Goal: Task Accomplishment & Management: Manage account settings

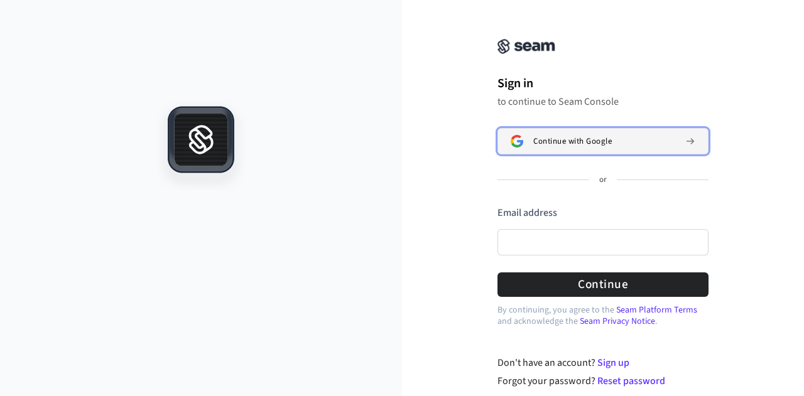
click at [539, 141] on span "Continue with Google" at bounding box center [572, 141] width 78 height 10
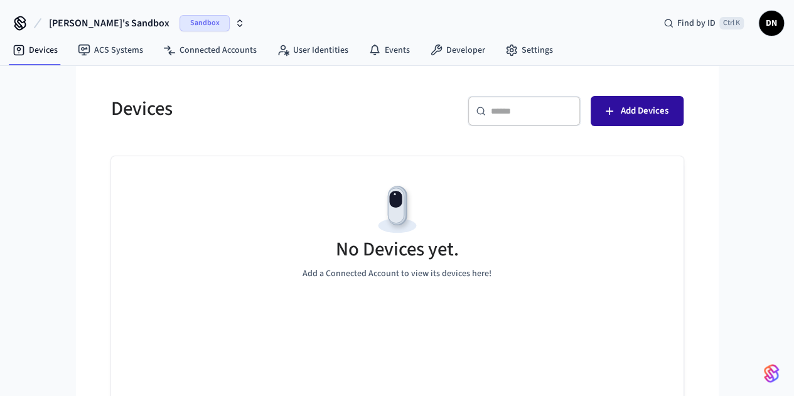
click at [669, 106] on span "Add Devices" at bounding box center [645, 111] width 48 height 16
click at [180, 24] on span "Sandbox" at bounding box center [205, 23] width 50 height 16
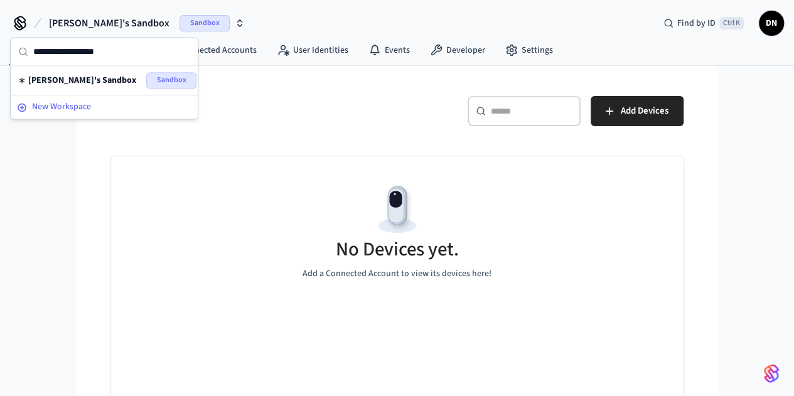
click at [129, 114] on button "New Workspace" at bounding box center [104, 107] width 185 height 21
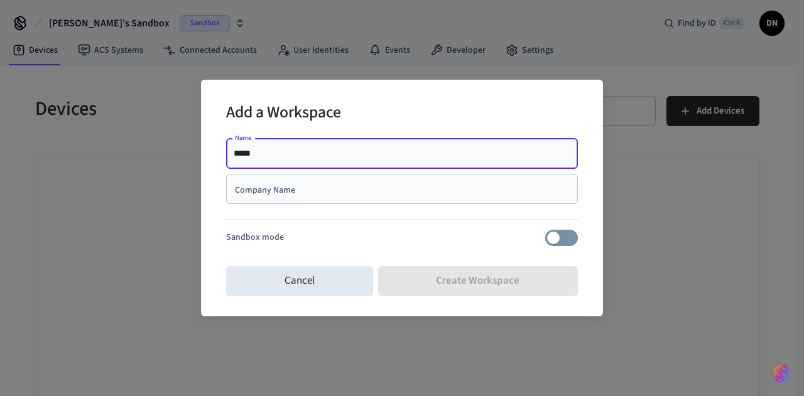
type input "*****"
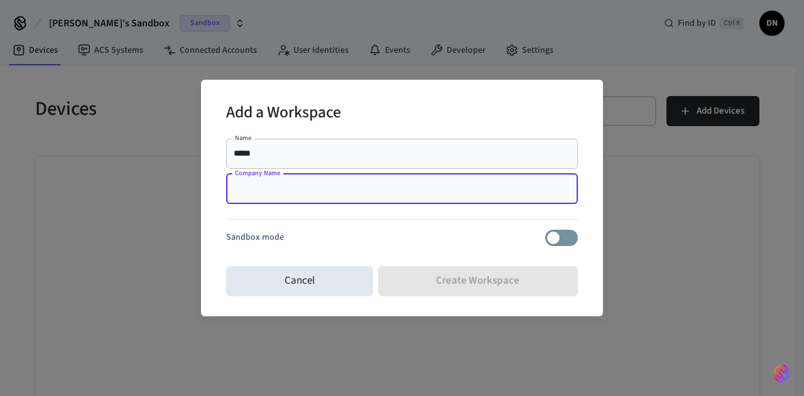
click at [321, 194] on input "Company Name" at bounding box center [402, 189] width 337 height 13
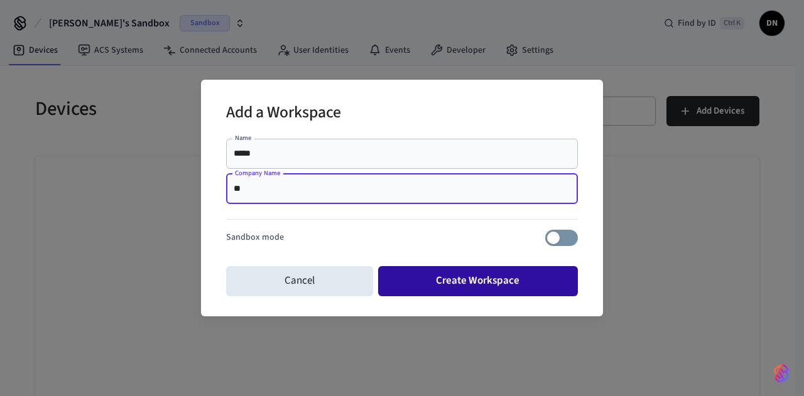
type input "**"
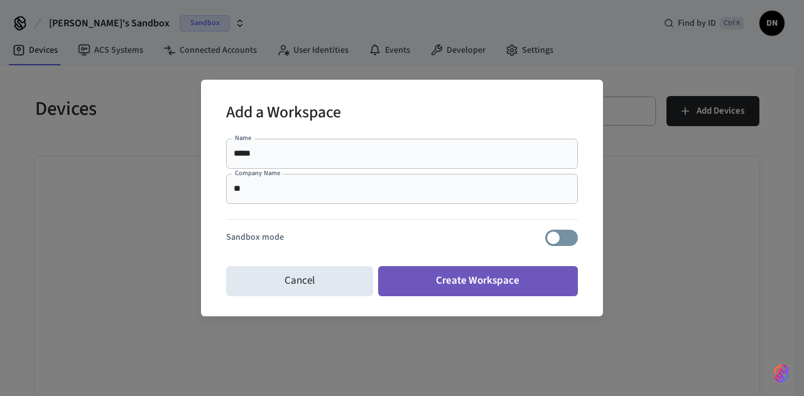
click at [512, 275] on button "Create Workspace" at bounding box center [478, 281] width 200 height 30
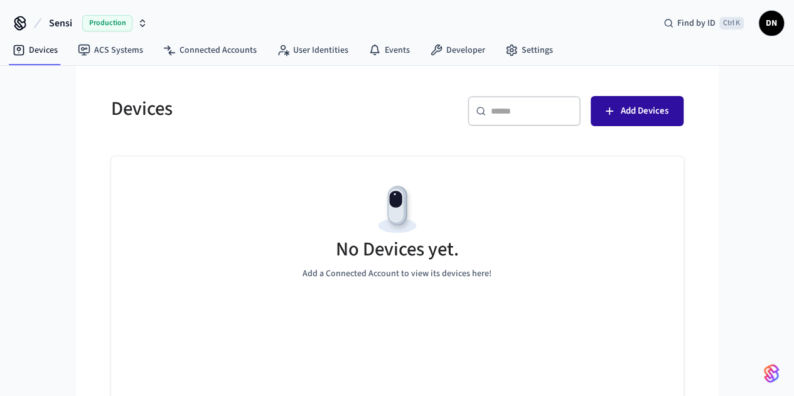
click at [681, 99] on button "Add Devices" at bounding box center [637, 111] width 93 height 30
click at [684, 106] on button "Add Devices" at bounding box center [637, 111] width 93 height 30
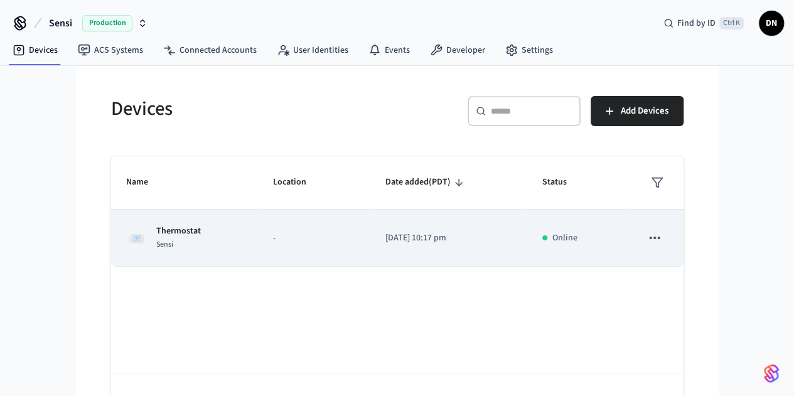
click at [413, 245] on td "[DATE] 10:17 pm" at bounding box center [448, 238] width 157 height 57
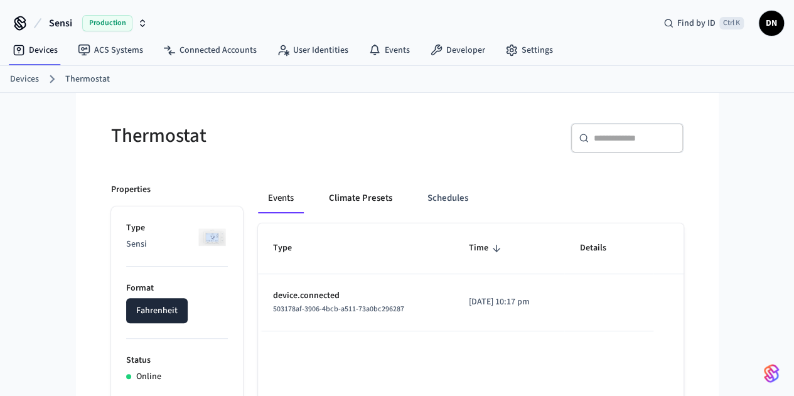
click at [328, 195] on button "Climate Presets" at bounding box center [360, 198] width 83 height 30
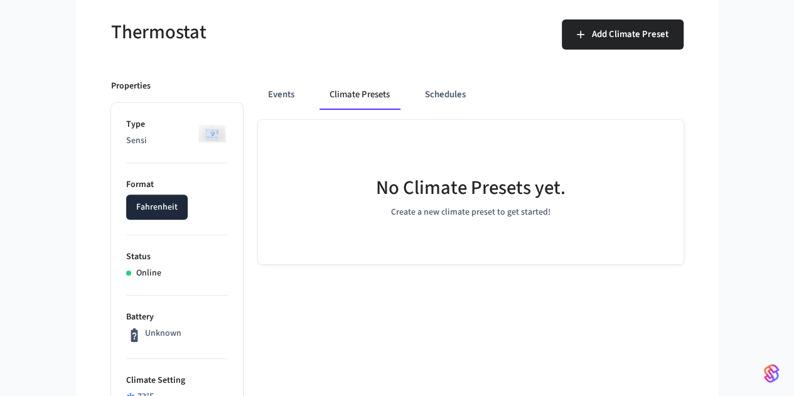
scroll to position [104, 0]
click at [258, 95] on button "Events" at bounding box center [281, 94] width 46 height 30
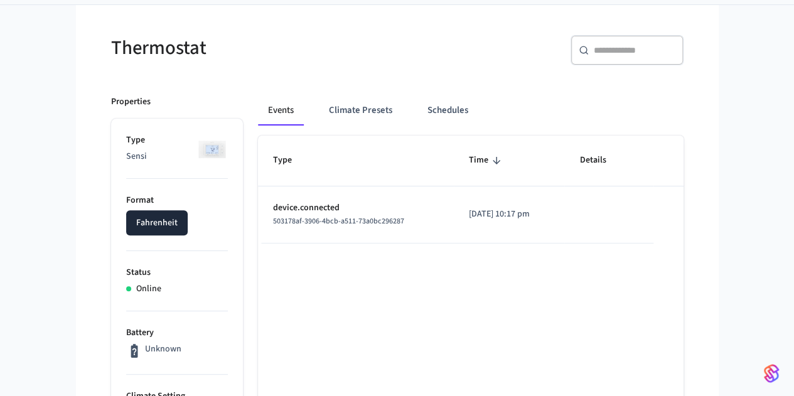
scroll to position [0, 0]
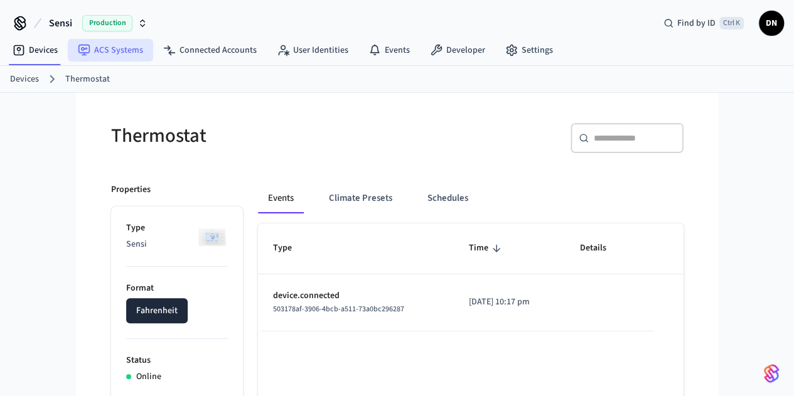
click at [134, 48] on link "ACS Systems" at bounding box center [110, 50] width 85 height 23
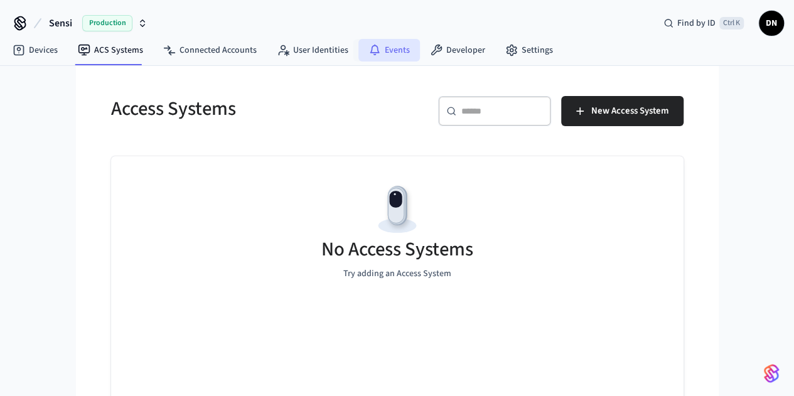
click at [396, 51] on link "Events" at bounding box center [389, 50] width 62 height 23
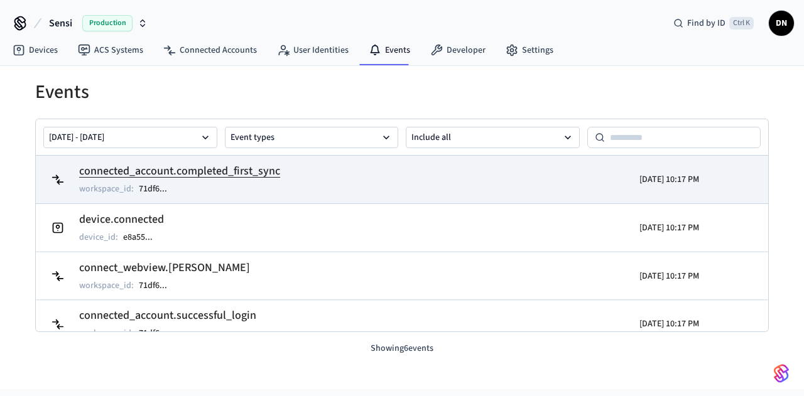
click at [317, 198] on tr "connected_account.completed_first_sync workspace_id : 71df6 ... [DATE] 10:17 PM" at bounding box center [402, 180] width 732 height 48
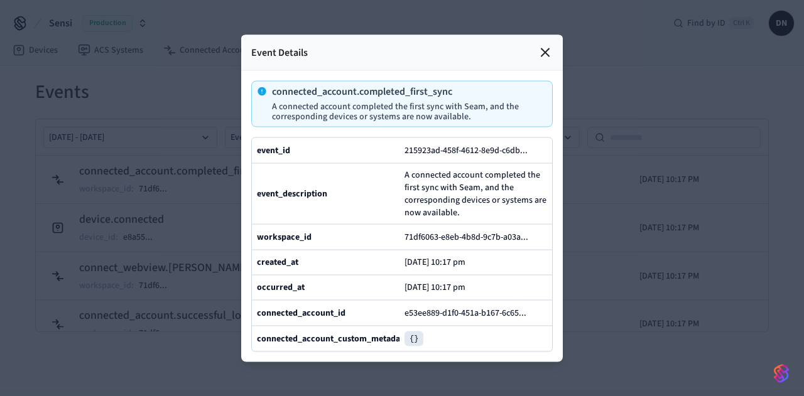
click at [414, 346] on pre "{}" at bounding box center [413, 338] width 19 height 15
click at [371, 345] on b "connected_account_custom_metadata" at bounding box center [332, 338] width 151 height 13
click at [409, 346] on pre "{}" at bounding box center [413, 338] width 19 height 15
click at [537, 45] on icon at bounding box center [544, 52] width 15 height 15
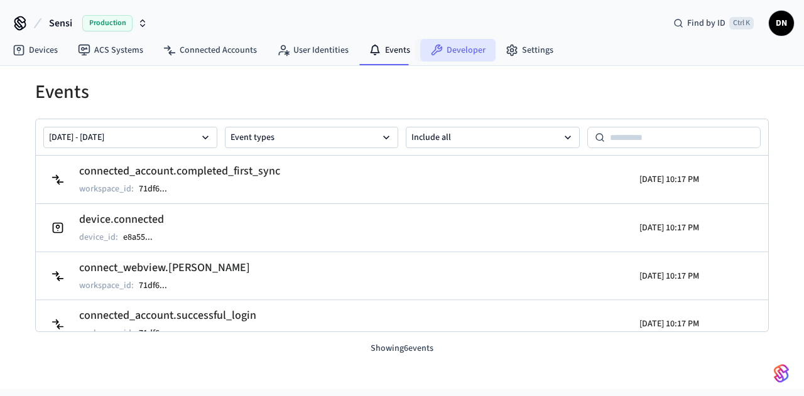
click at [451, 53] on link "Developer" at bounding box center [457, 50] width 75 height 23
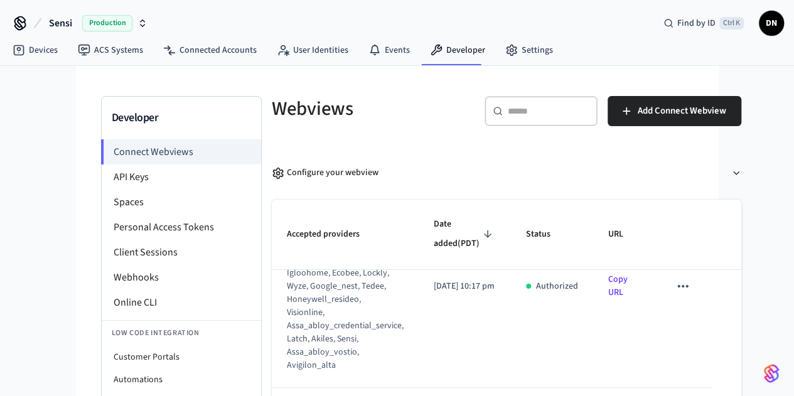
scroll to position [82, 0]
click at [272, 178] on div "Configure your webview" at bounding box center [325, 172] width 107 height 13
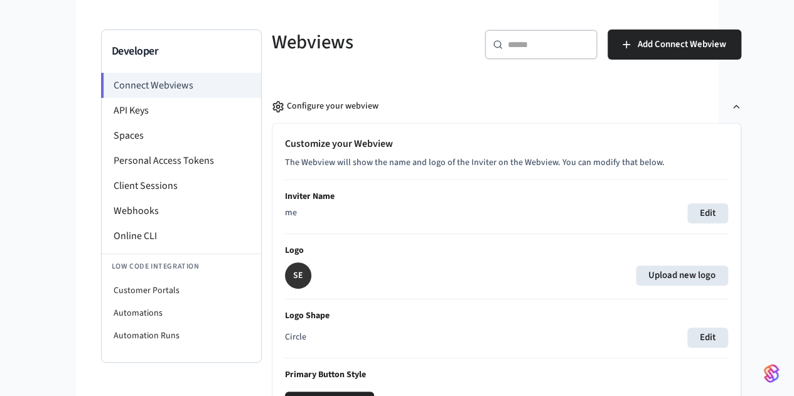
scroll to position [0, 0]
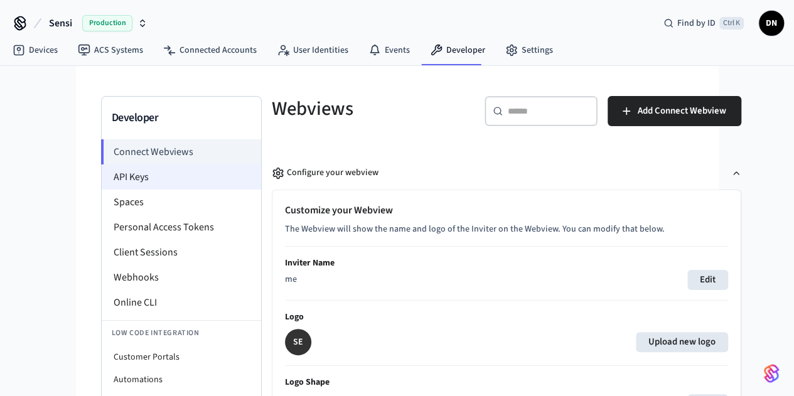
click at [105, 176] on li "API Keys" at bounding box center [181, 176] width 159 height 25
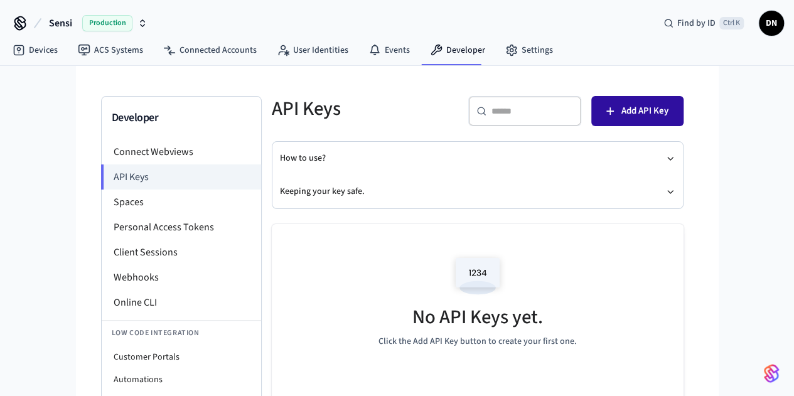
click at [669, 106] on span "Add API Key" at bounding box center [645, 111] width 47 height 16
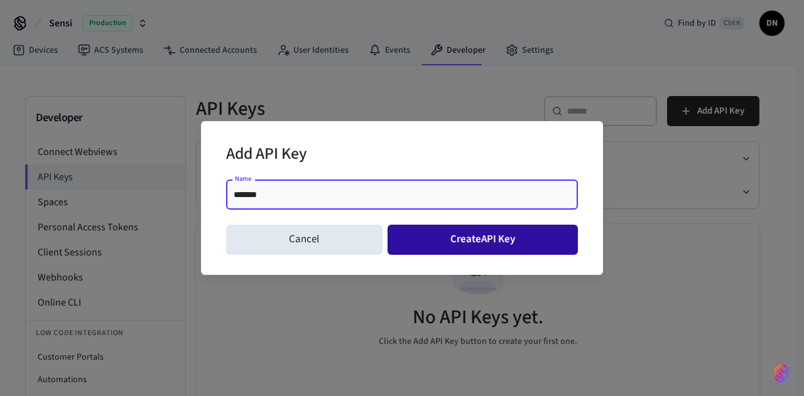
type input "*******"
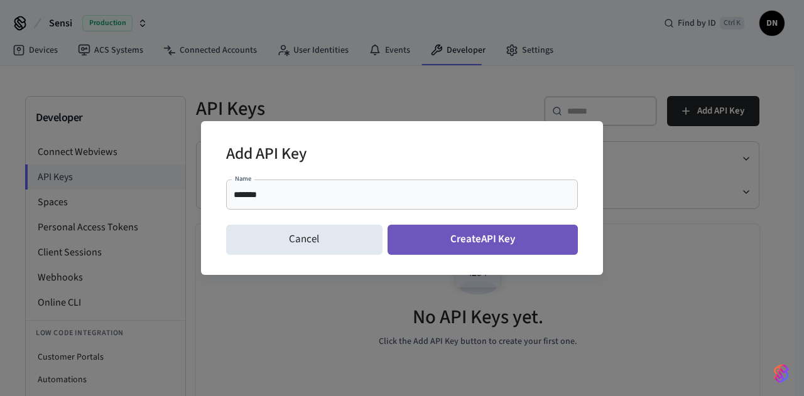
click at [443, 235] on button "Create API Key" at bounding box center [482, 240] width 191 height 30
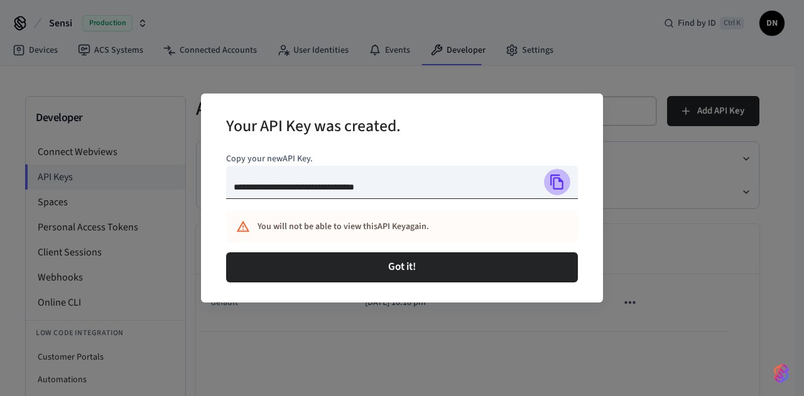
click at [557, 185] on icon "Copy" at bounding box center [557, 182] width 16 height 16
click at [15, 151] on div "**********" at bounding box center [402, 198] width 804 height 396
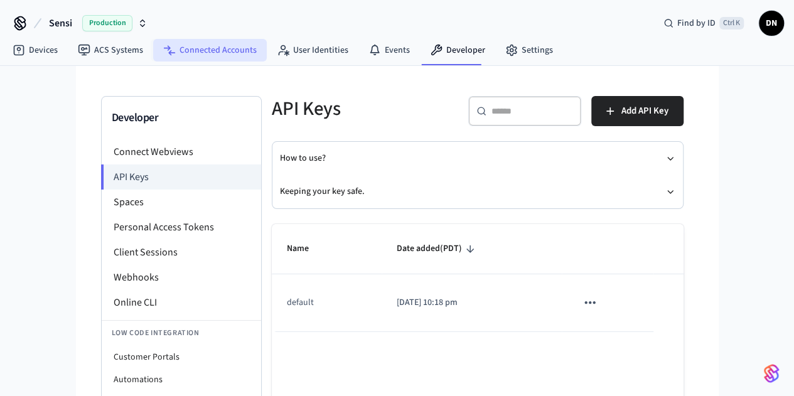
click at [229, 43] on link "Connected Accounts" at bounding box center [210, 50] width 114 height 23
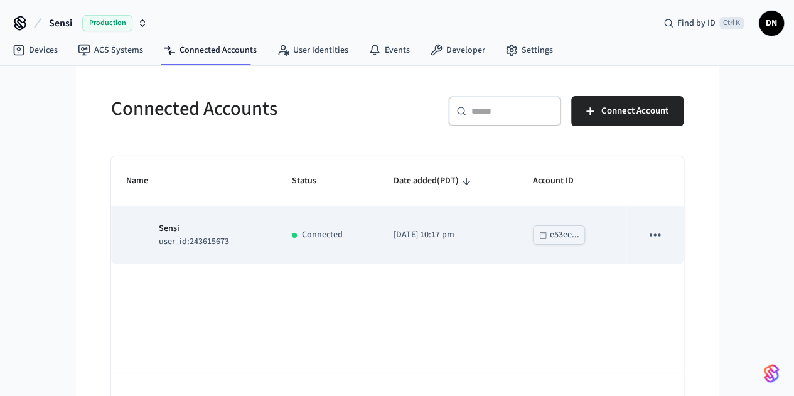
click at [663, 240] on icon "sticky table" at bounding box center [655, 235] width 16 height 16
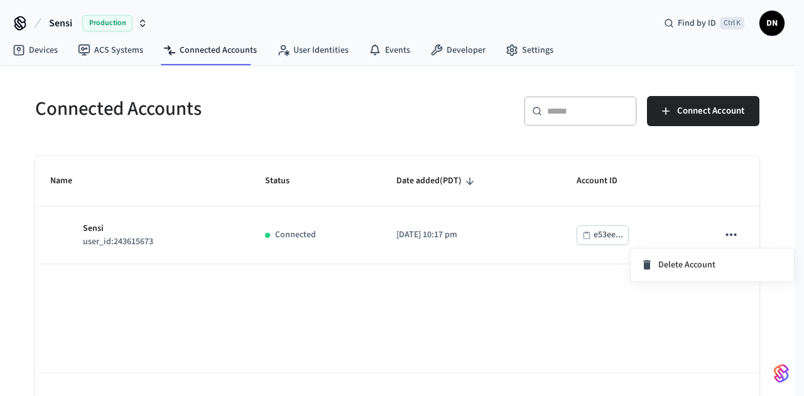
click at [154, 256] on div at bounding box center [402, 198] width 804 height 396
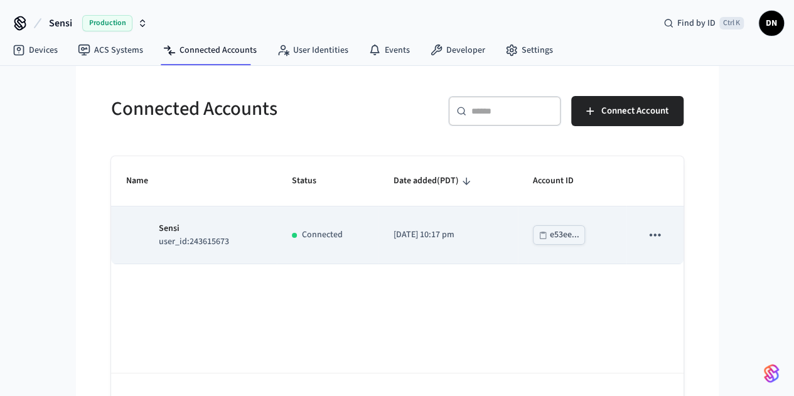
click at [159, 237] on p "user_id:243615673" at bounding box center [194, 241] width 70 height 13
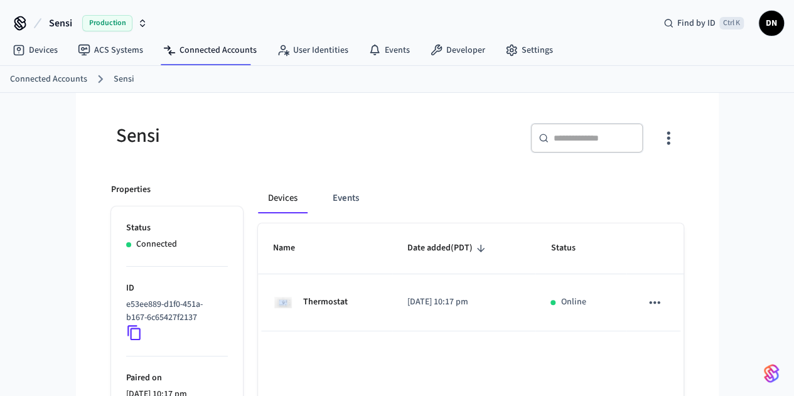
scroll to position [54, 0]
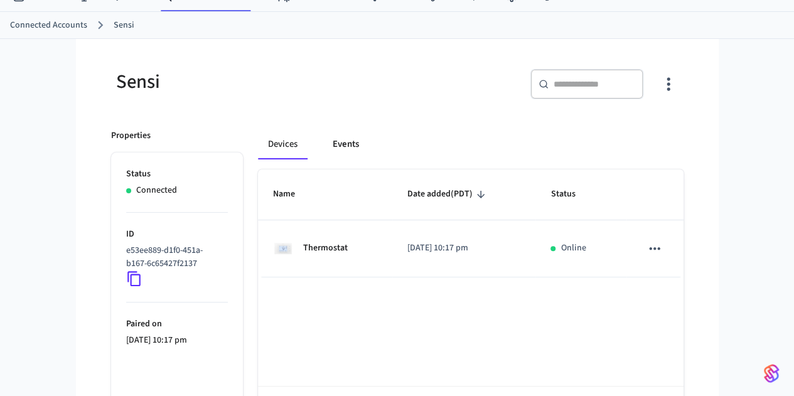
click at [323, 135] on button "Events" at bounding box center [346, 144] width 46 height 30
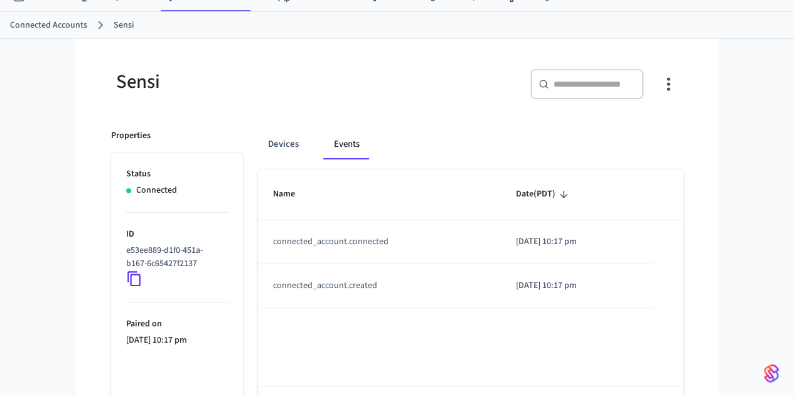
click at [396, 89] on div "​ ​" at bounding box center [537, 81] width 294 height 55
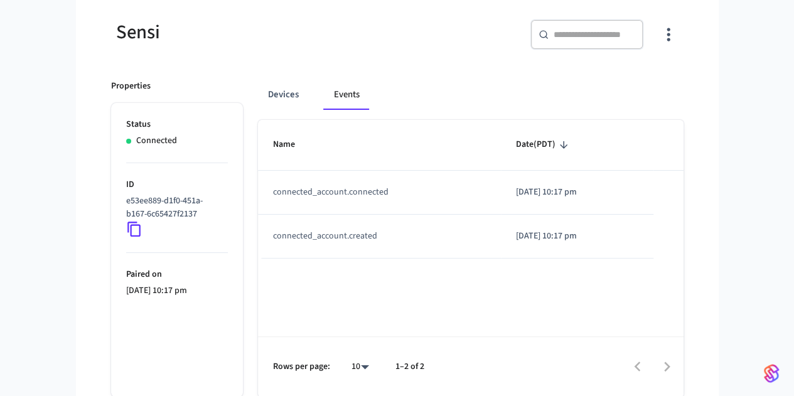
scroll to position [0, 0]
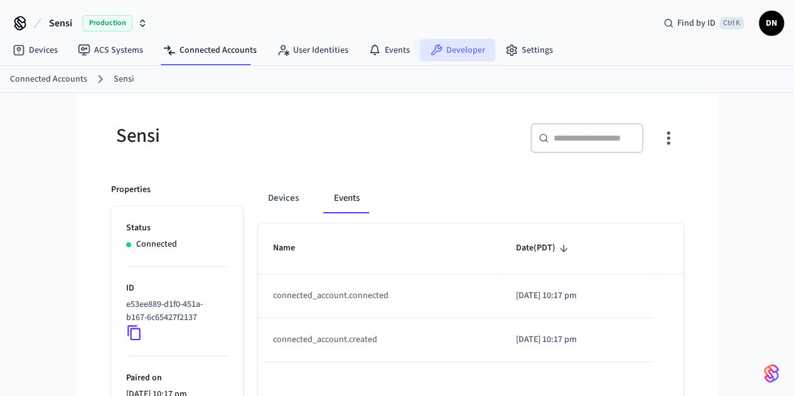
click at [450, 51] on link "Developer" at bounding box center [457, 50] width 75 height 23
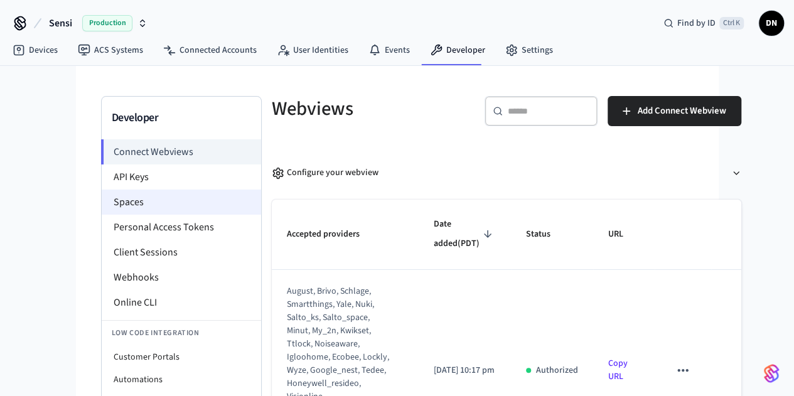
click at [136, 202] on li "Spaces" at bounding box center [181, 202] width 159 height 25
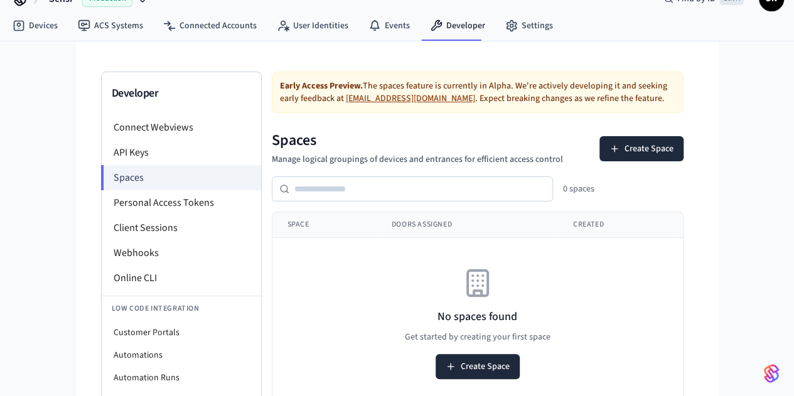
scroll to position [36, 0]
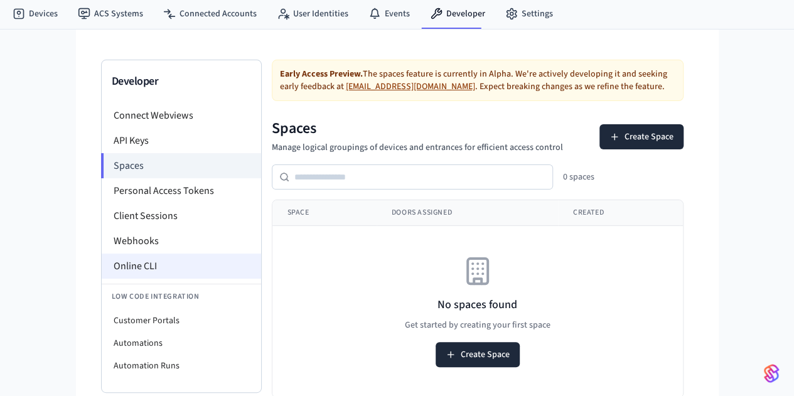
click at [102, 259] on li "Online CLI" at bounding box center [181, 266] width 159 height 25
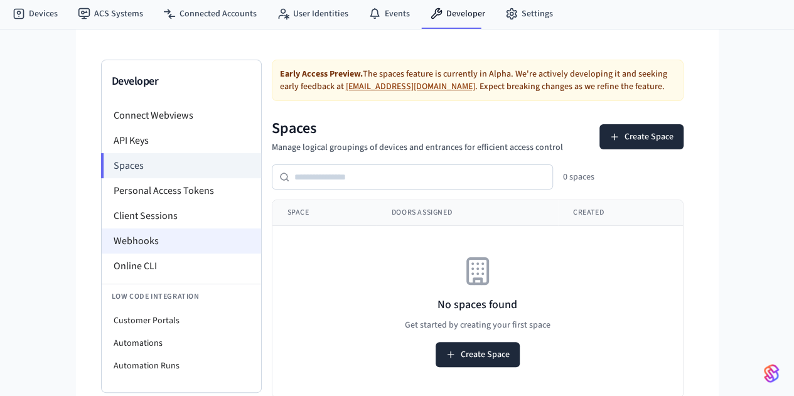
click at [113, 230] on li "Webhooks" at bounding box center [181, 241] width 159 height 25
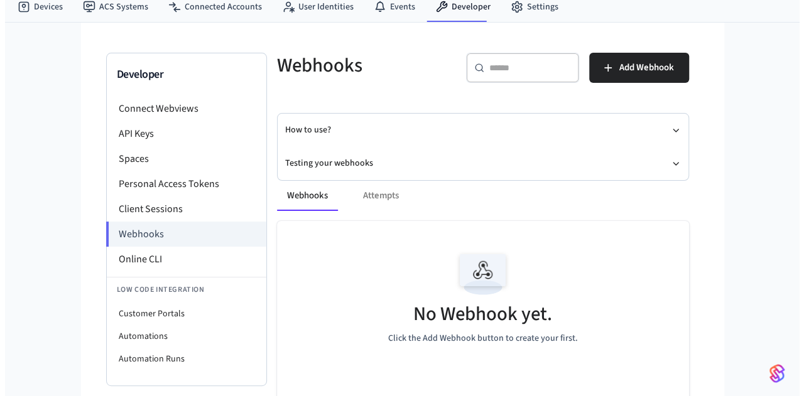
scroll to position [63, 0]
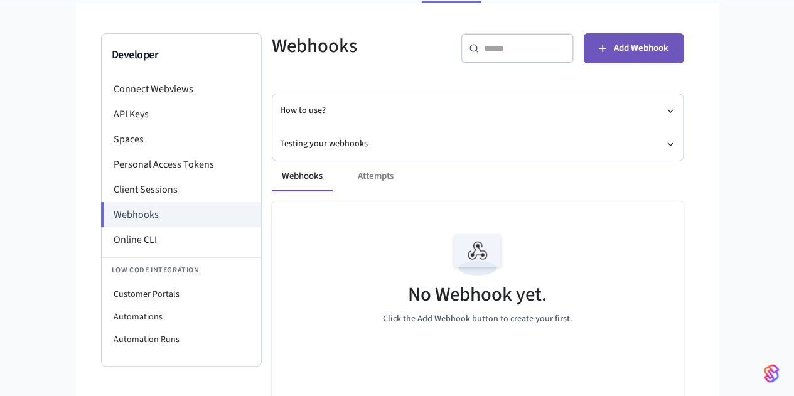
click at [684, 54] on button "Add Webhook" at bounding box center [634, 48] width 100 height 30
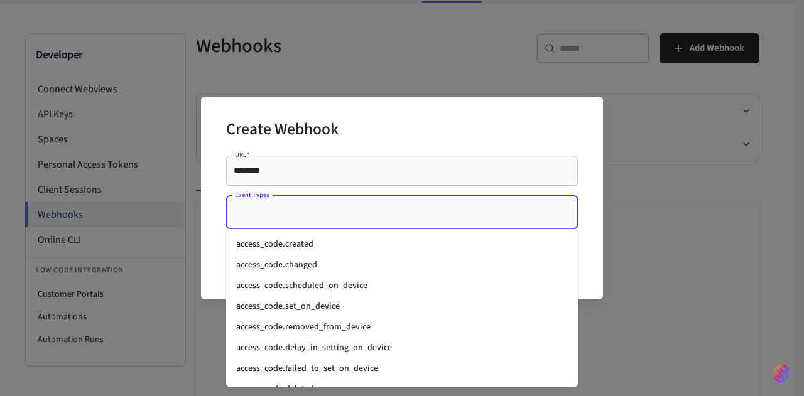
click at [405, 211] on input "Event Types" at bounding box center [392, 213] width 321 height 22
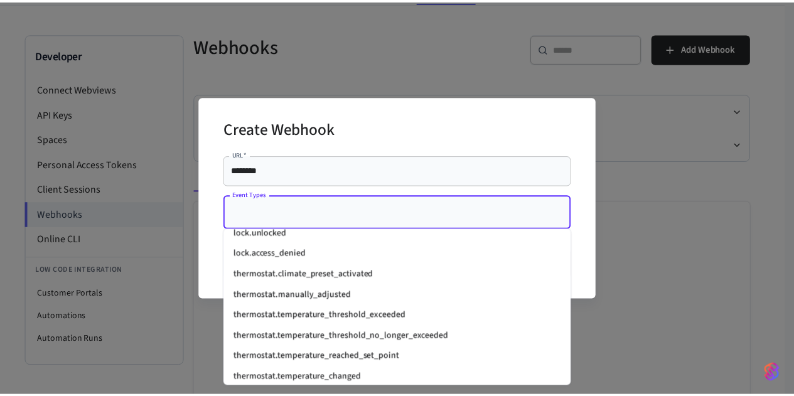
scroll to position [1653, 0]
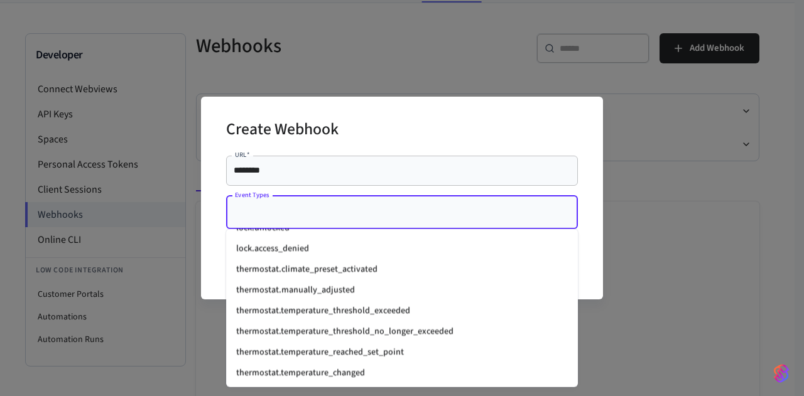
click at [310, 303] on li "thermostat.temperature_threshold_exceeded" at bounding box center [402, 311] width 352 height 21
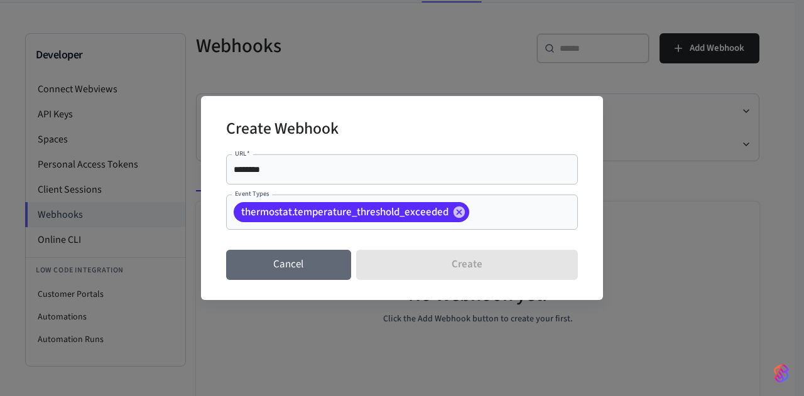
click at [306, 276] on button "Cancel" at bounding box center [288, 265] width 125 height 30
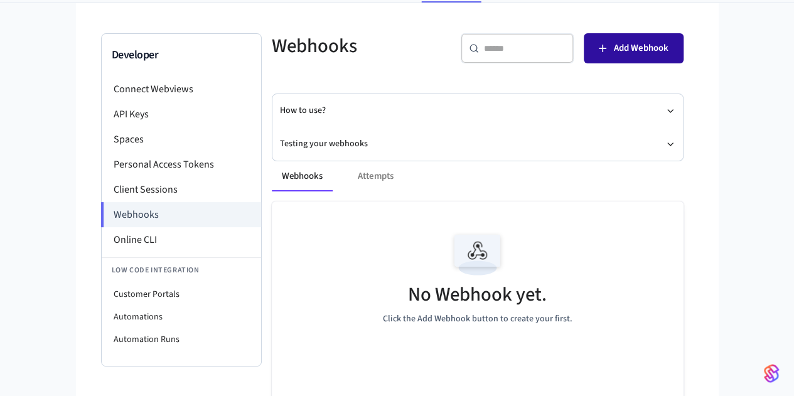
click at [684, 52] on button "Add Webhook" at bounding box center [634, 48] width 100 height 30
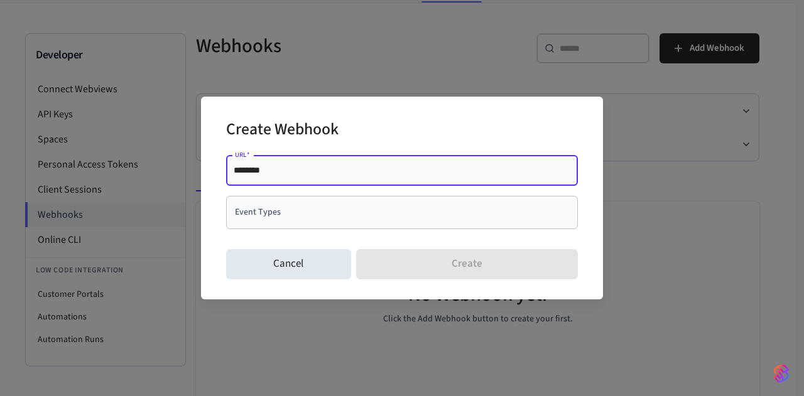
click at [321, 203] on input "Event Types" at bounding box center [392, 213] width 321 height 22
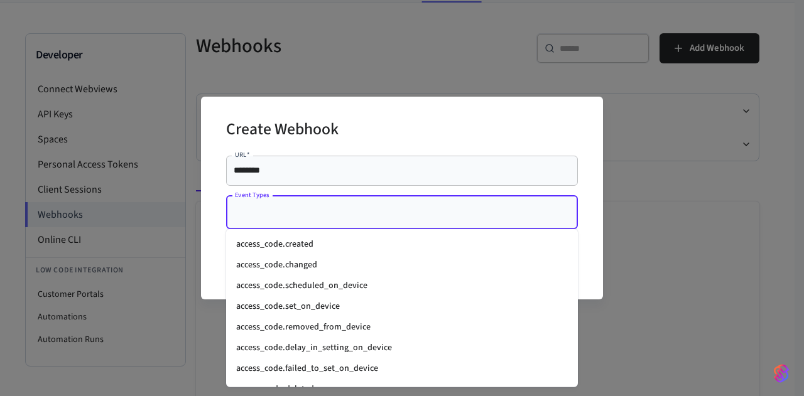
click at [311, 177] on div "******** URL   *" at bounding box center [402, 171] width 352 height 30
click at [303, 217] on input "Event Types" at bounding box center [392, 213] width 321 height 22
click at [778, 235] on div "Create Webhook URL   * ******** URL   * Event Types Event Types Cancel Create" at bounding box center [402, 198] width 804 height 396
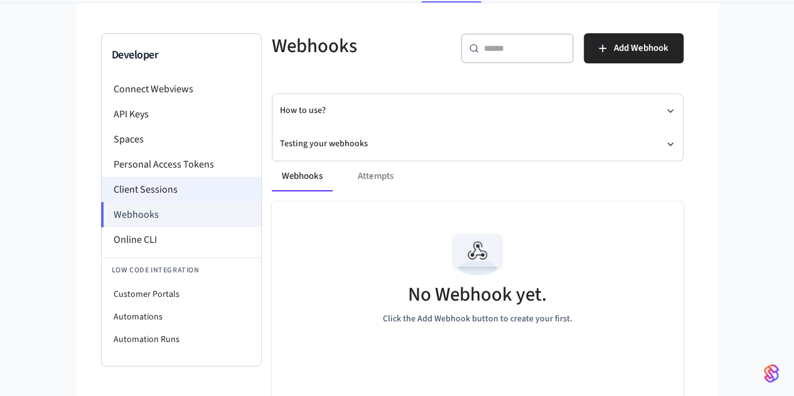
click at [122, 180] on li "Client Sessions" at bounding box center [181, 189] width 159 height 25
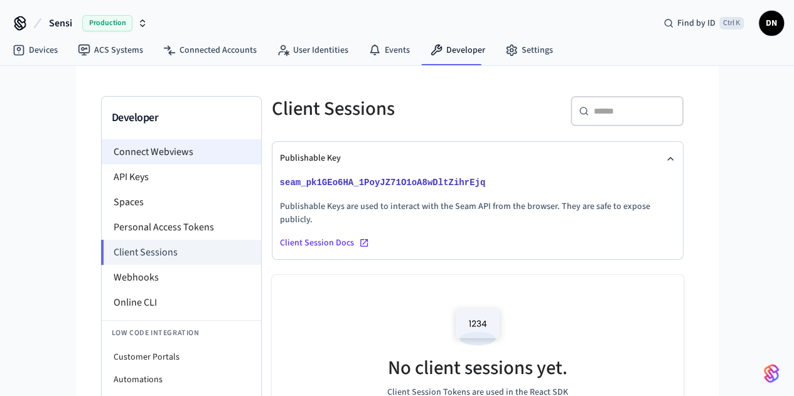
click at [119, 156] on li "Connect Webviews" at bounding box center [181, 151] width 159 height 25
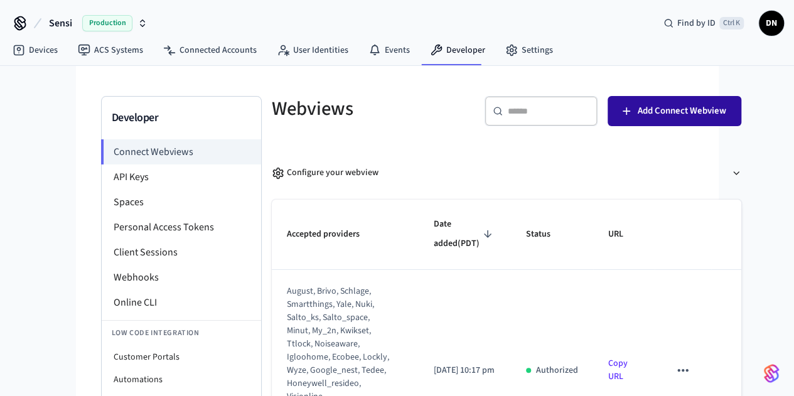
click at [736, 119] on button "Add Connect Webview" at bounding box center [675, 111] width 134 height 30
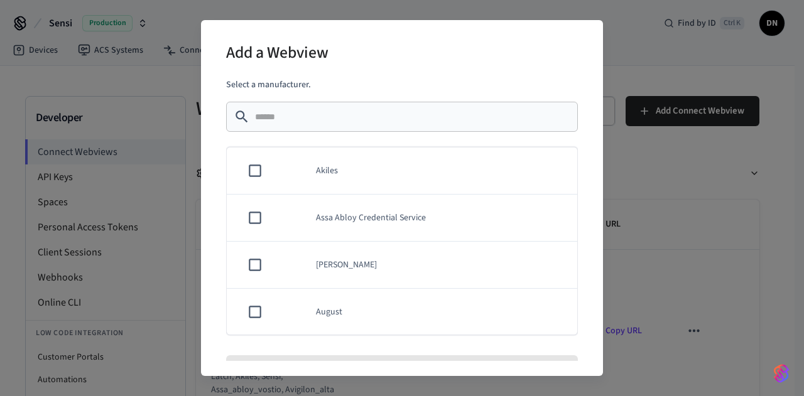
click at [717, 196] on div "Add a Webview Select a manufacturer. ​ ​ Akiles Assa Abloy Credential Service A…" at bounding box center [402, 198] width 804 height 396
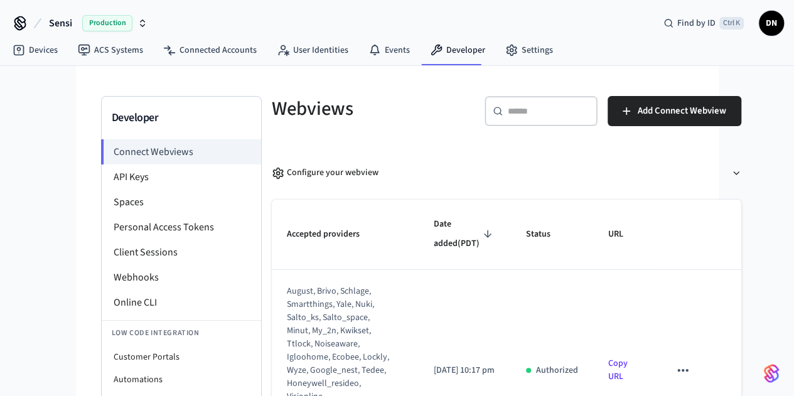
click at [610, 357] on link "Copy URL" at bounding box center [617, 370] width 19 height 26
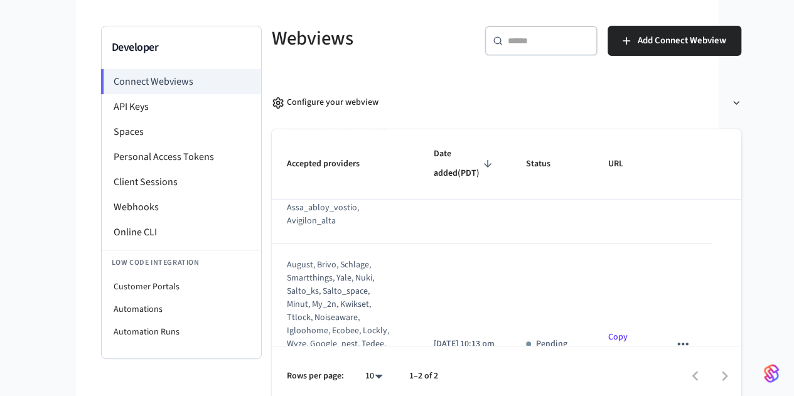
scroll to position [80, 0]
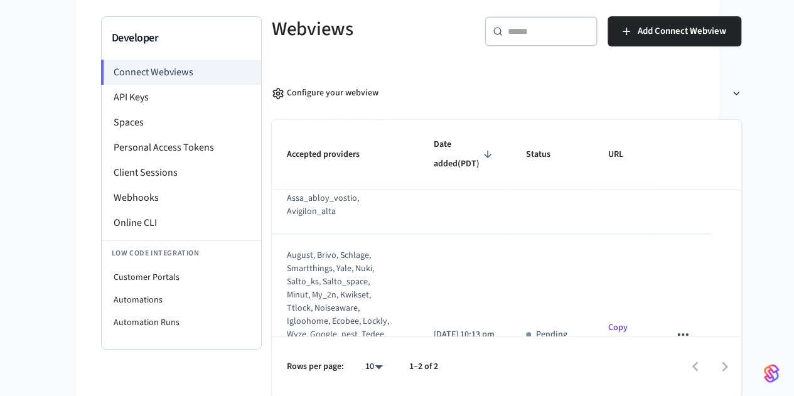
click at [687, 326] on icon "sticky table" at bounding box center [683, 334] width 16 height 16
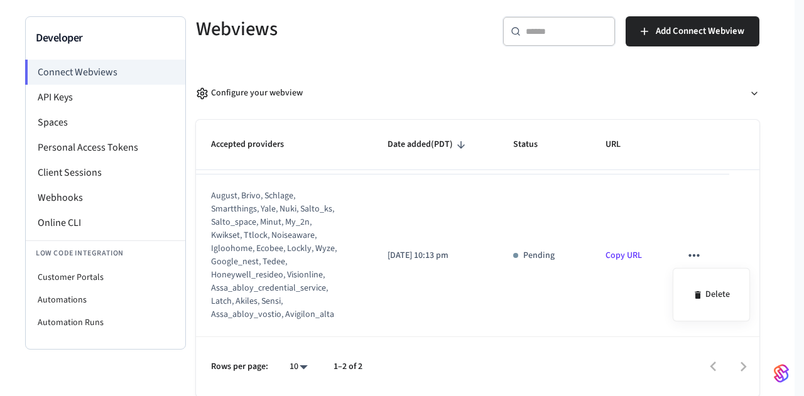
click at [608, 257] on div at bounding box center [402, 198] width 804 height 396
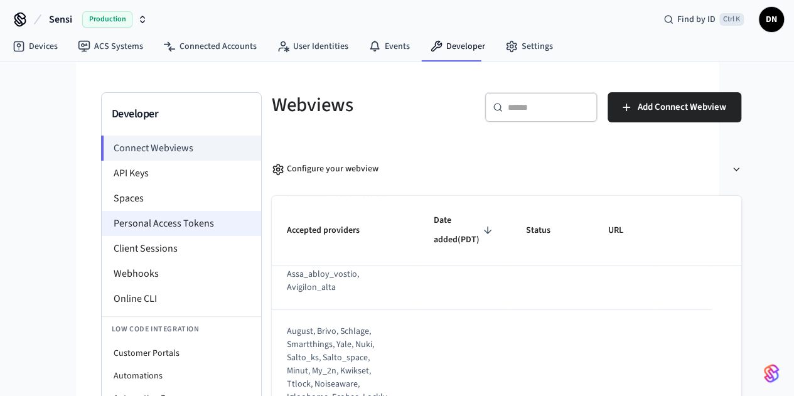
scroll to position [0, 0]
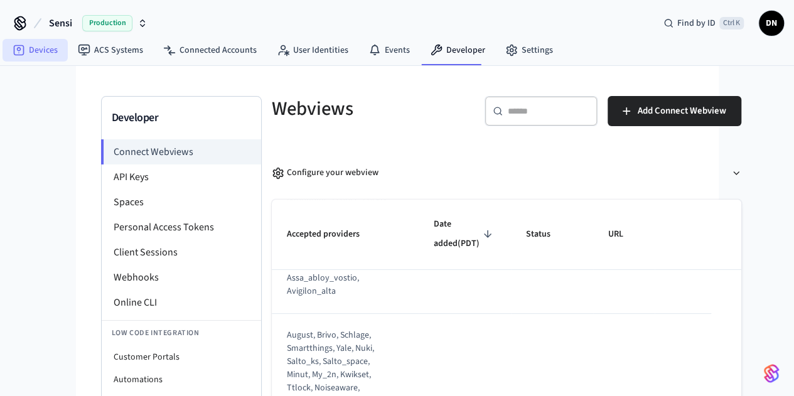
click at [43, 58] on link "Devices" at bounding box center [35, 50] width 65 height 23
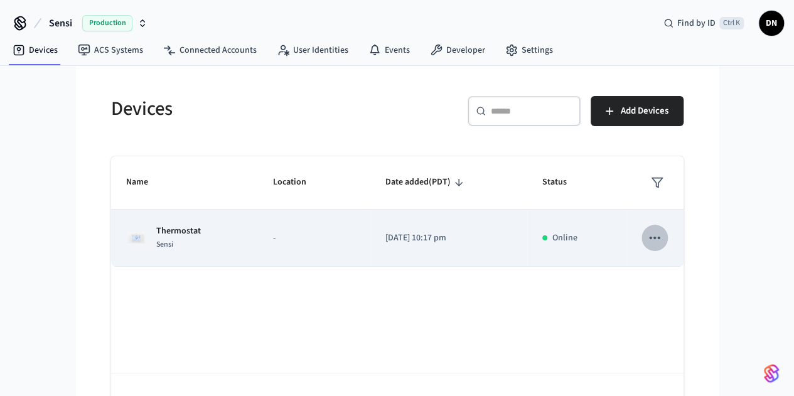
click at [663, 244] on icon "sticky table" at bounding box center [655, 238] width 16 height 16
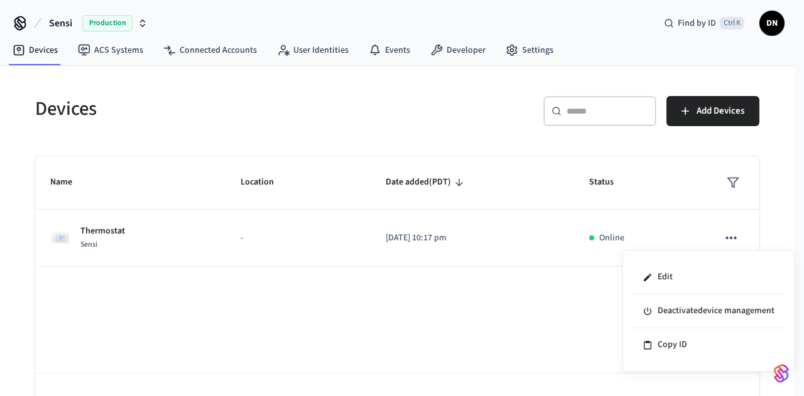
click at [586, 243] on div at bounding box center [402, 198] width 804 height 396
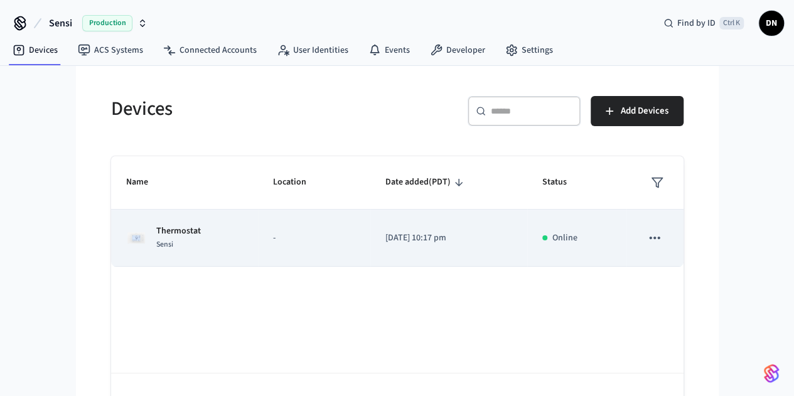
click at [512, 243] on p "[DATE] 10:17 pm" at bounding box center [448, 238] width 127 height 13
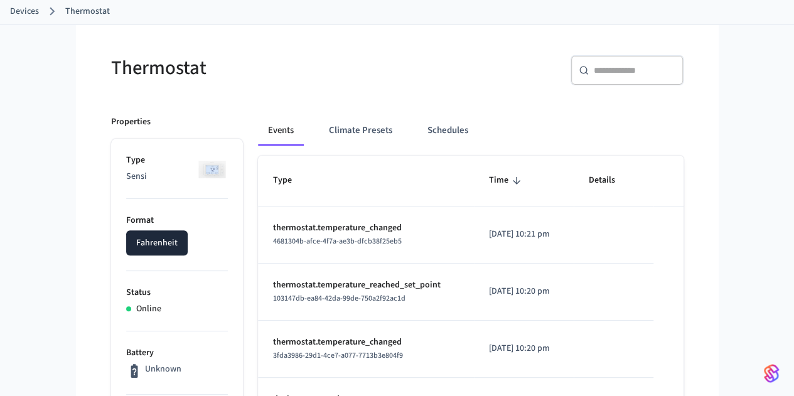
scroll to position [63, 0]
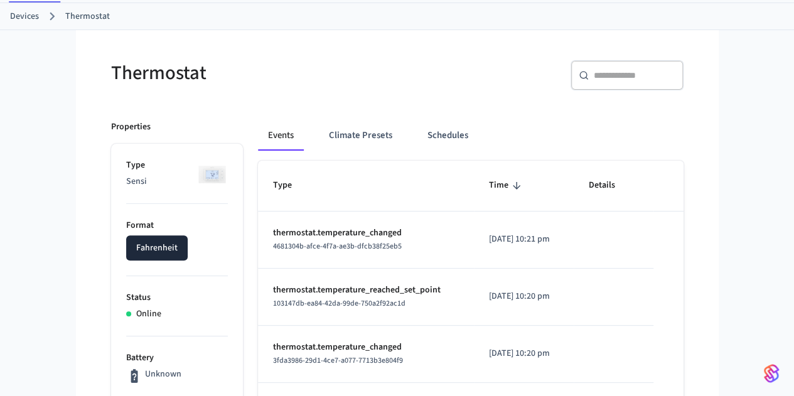
click at [492, 242] on td "[DATE] 10:21 pm" at bounding box center [524, 240] width 100 height 57
click at [339, 244] on span "4681304b-afce-4f7a-ae3b-dfcb38f25eb5" at bounding box center [337, 246] width 129 height 11
click at [273, 238] on p "thermostat.temperature_changed" at bounding box center [366, 233] width 186 height 13
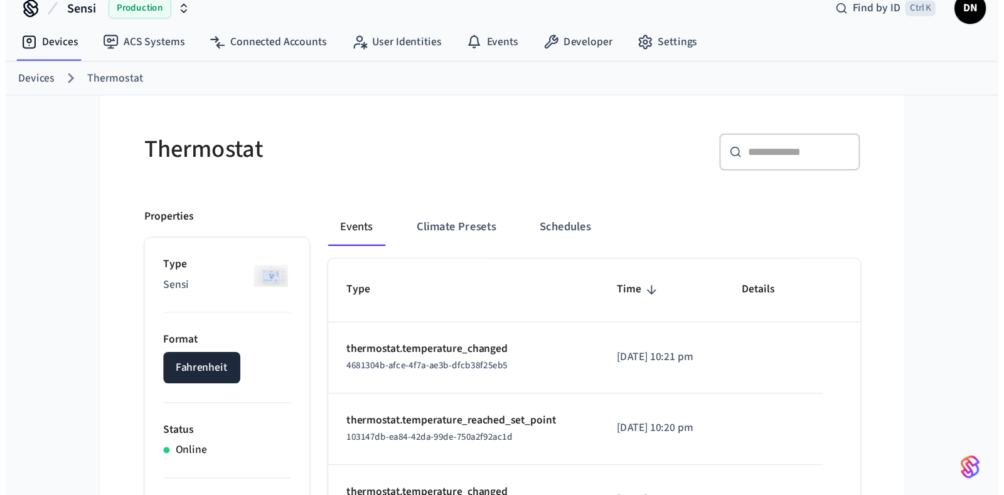
scroll to position [0, 0]
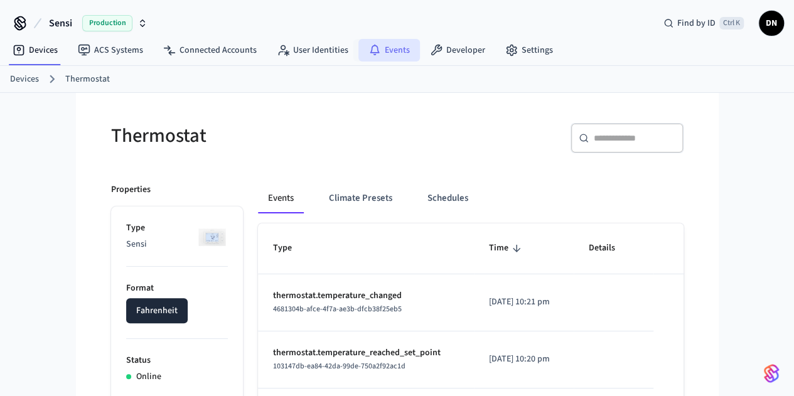
click at [370, 46] on icon at bounding box center [374, 49] width 9 height 9
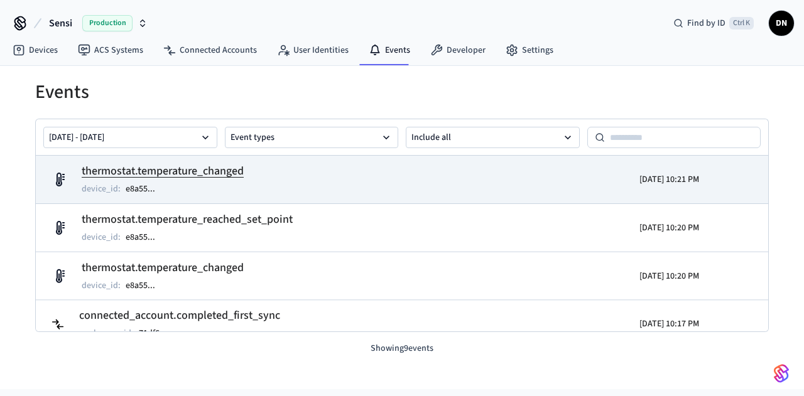
click at [241, 184] on div "device_id : e8a55 ..." at bounding box center [163, 188] width 162 height 15
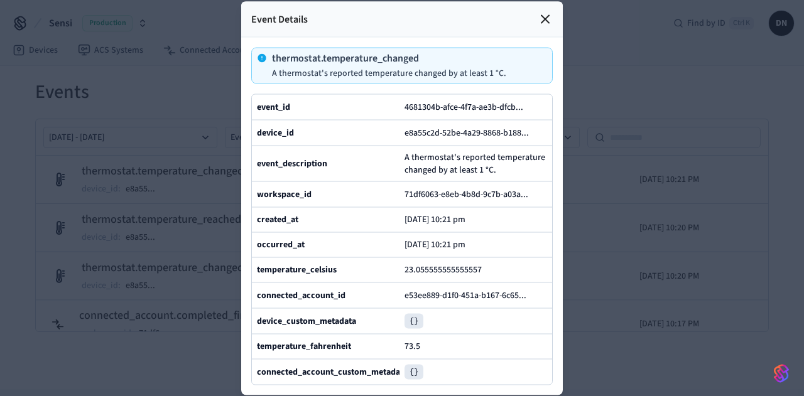
click at [691, 105] on div at bounding box center [402, 198] width 804 height 396
click at [647, 66] on div at bounding box center [402, 198] width 804 height 396
drag, startPoint x: 582, startPoint y: 290, endPoint x: 677, endPoint y: 90, distance: 221.3
click at [676, 91] on div at bounding box center [402, 198] width 804 height 396
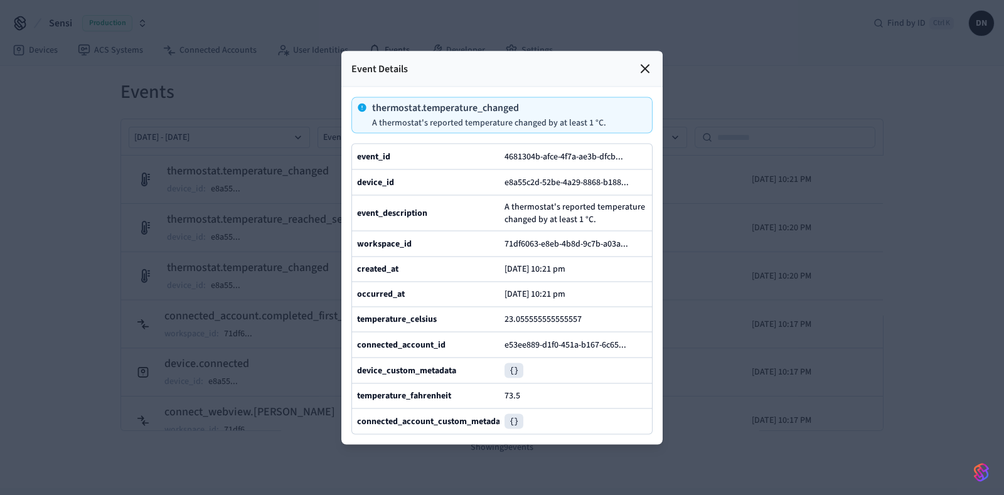
drag, startPoint x: 776, startPoint y: 4, endPoint x: 549, endPoint y: 441, distance: 492.2
click at [549, 396] on div "73.5" at bounding box center [576, 396] width 143 height 14
click at [649, 51] on div "Event Details" at bounding box center [502, 69] width 321 height 36
click at [647, 61] on icon at bounding box center [645, 68] width 15 height 15
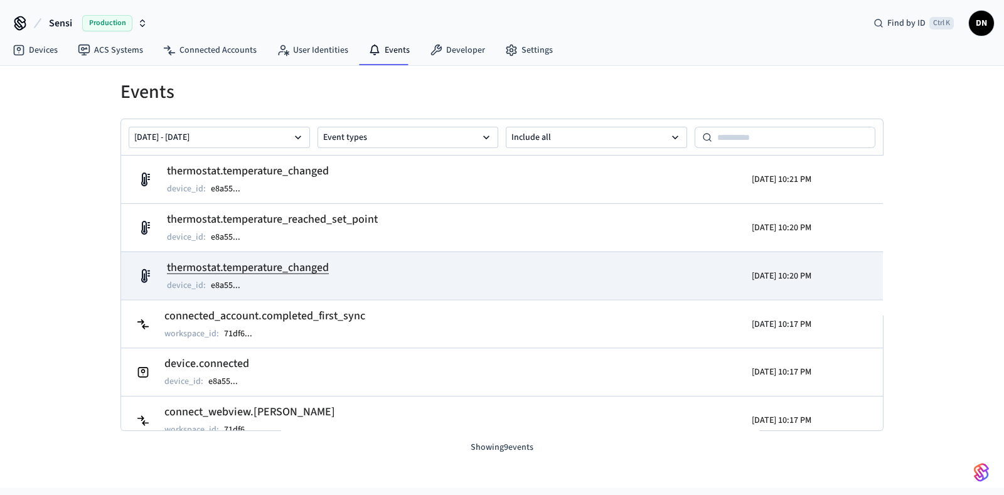
click at [338, 255] on tr "thermostat.temperature_changed device_id : e8a55 ... [DATE] 10:20 PM" at bounding box center [502, 276] width 762 height 48
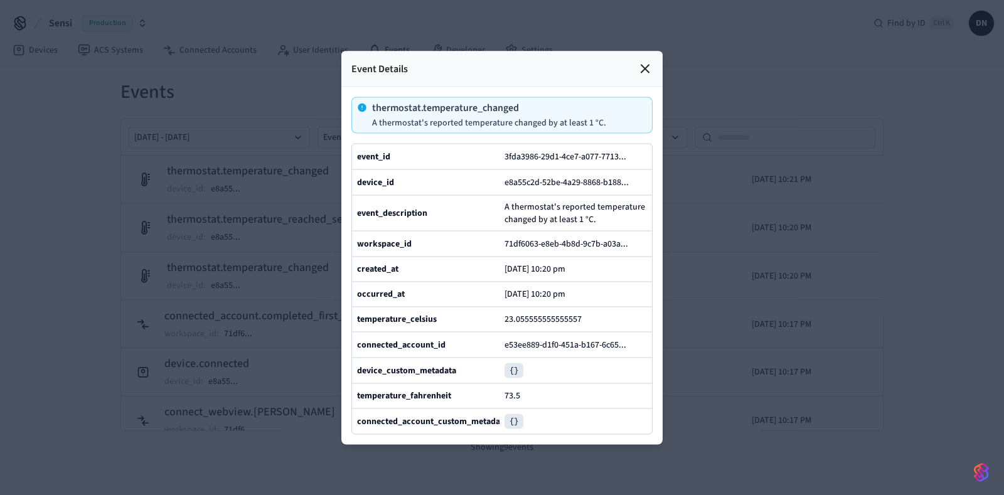
click at [644, 61] on icon at bounding box center [645, 68] width 15 height 15
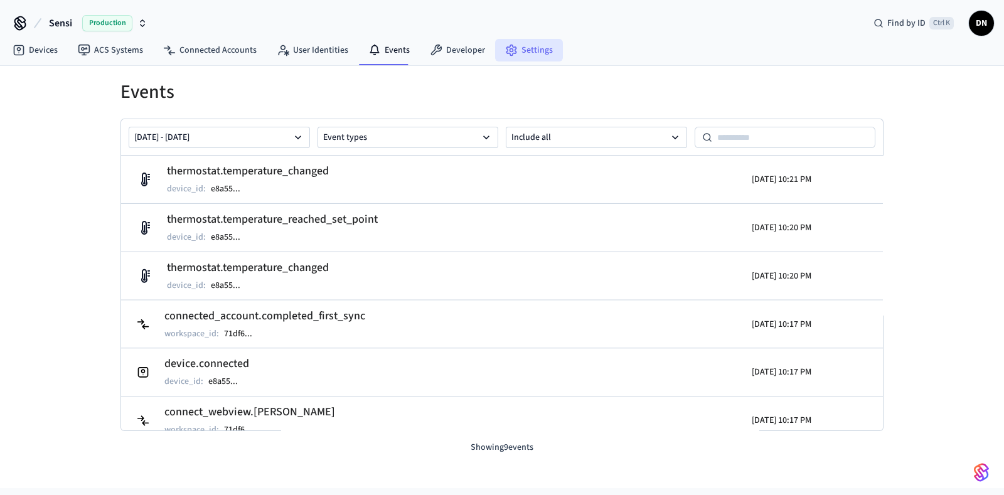
click at [505, 56] on icon at bounding box center [511, 50] width 13 height 13
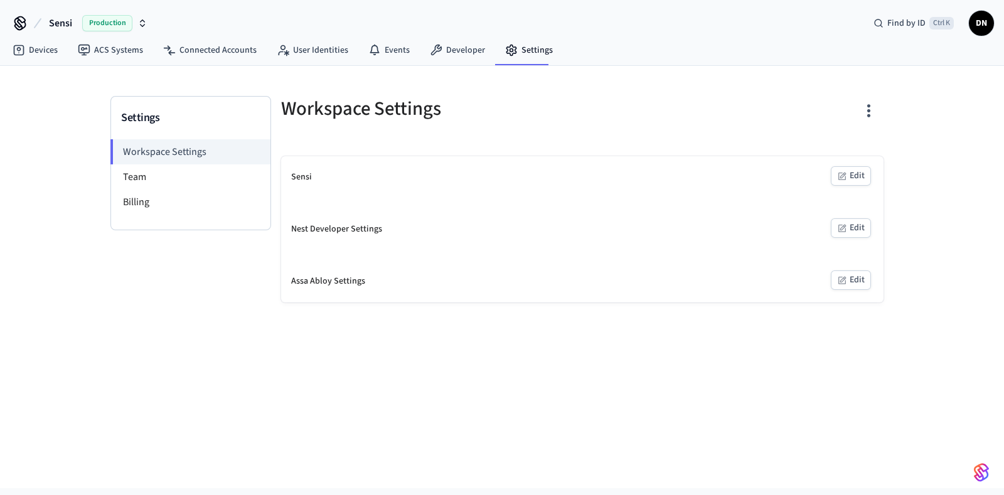
click at [803, 179] on icon "button" at bounding box center [843, 176] width 10 height 10
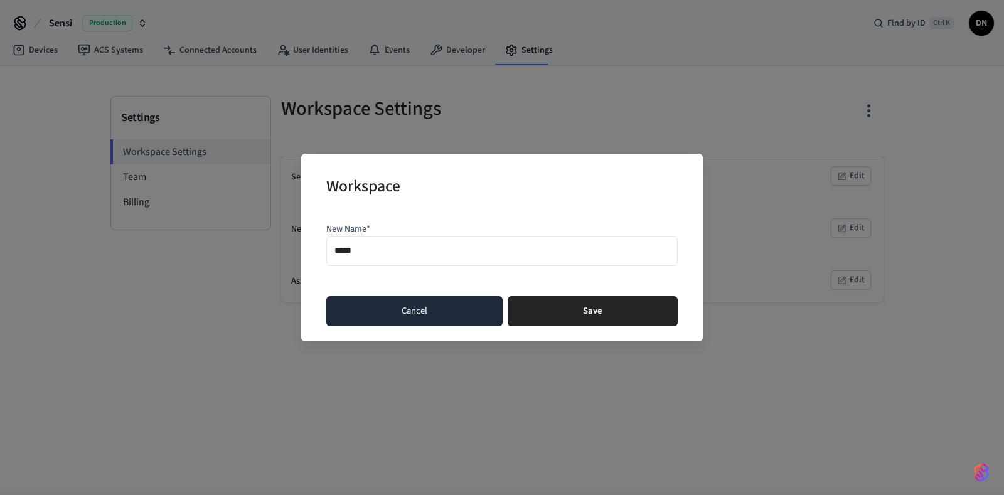
click at [461, 315] on button "Cancel" at bounding box center [414, 311] width 176 height 30
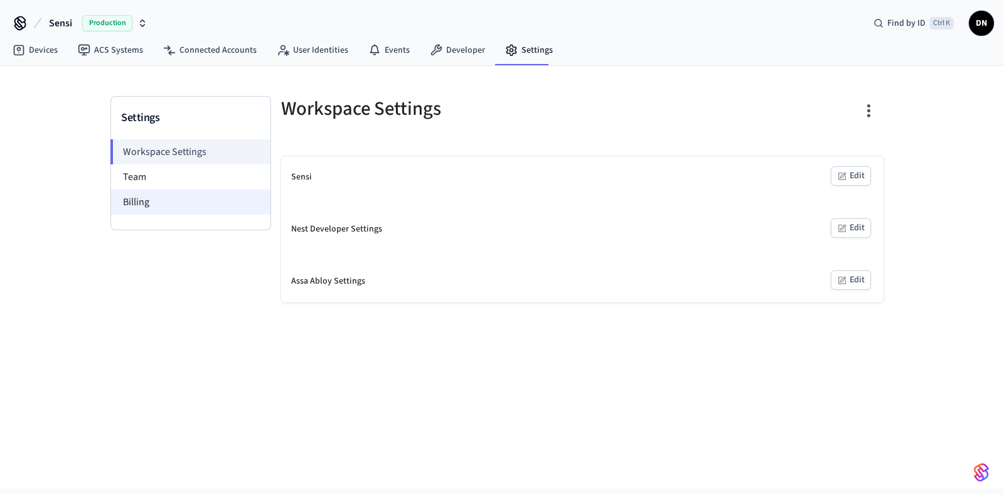
click at [234, 200] on li "Billing" at bounding box center [190, 202] width 159 height 25
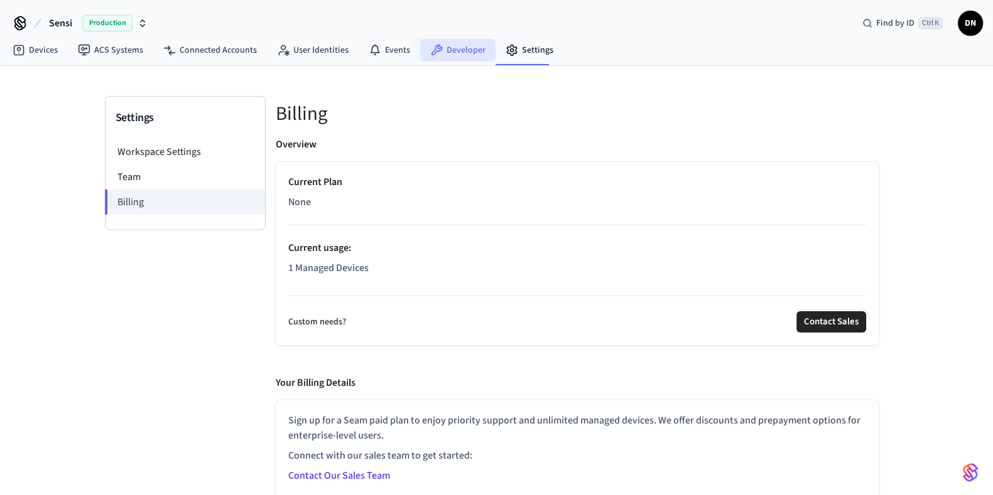
click at [451, 51] on link "Developer" at bounding box center [457, 50] width 75 height 23
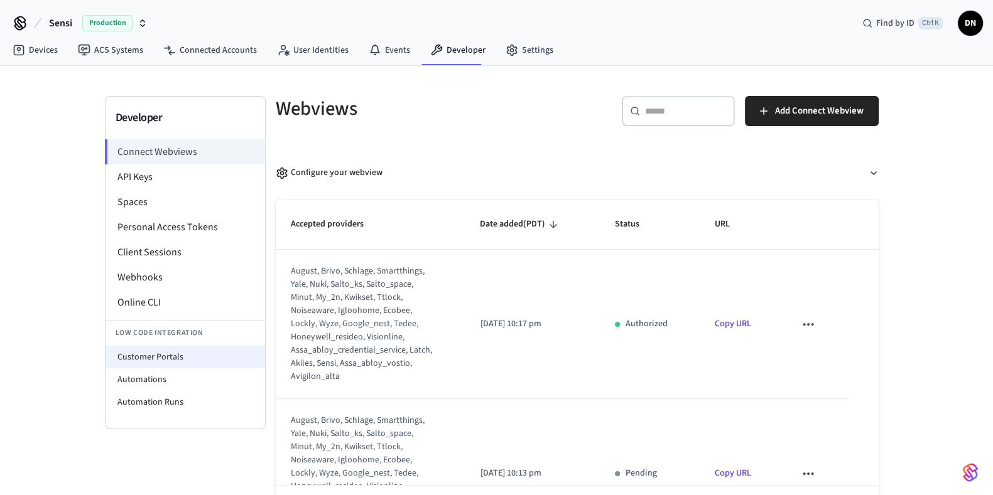
click at [170, 359] on li "Customer Portals" at bounding box center [184, 357] width 159 height 23
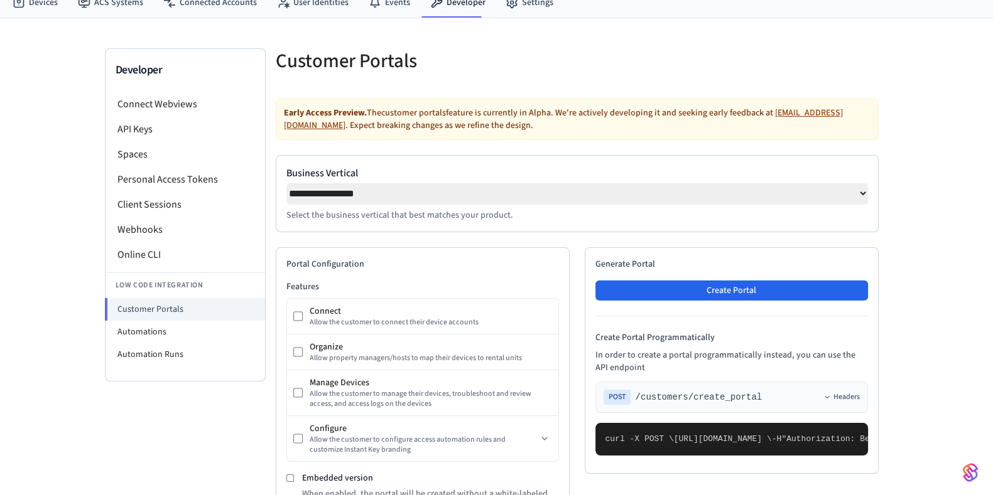
scroll to position [38, 0]
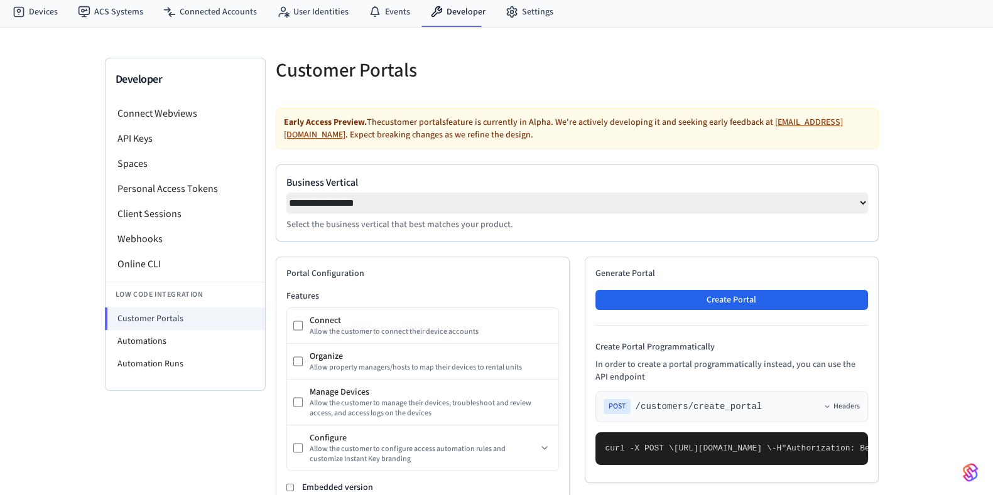
click at [641, 202] on select "**********" at bounding box center [576, 203] width 581 height 21
select select "**********"
click at [286, 193] on select "**********" at bounding box center [576, 203] width 581 height 21
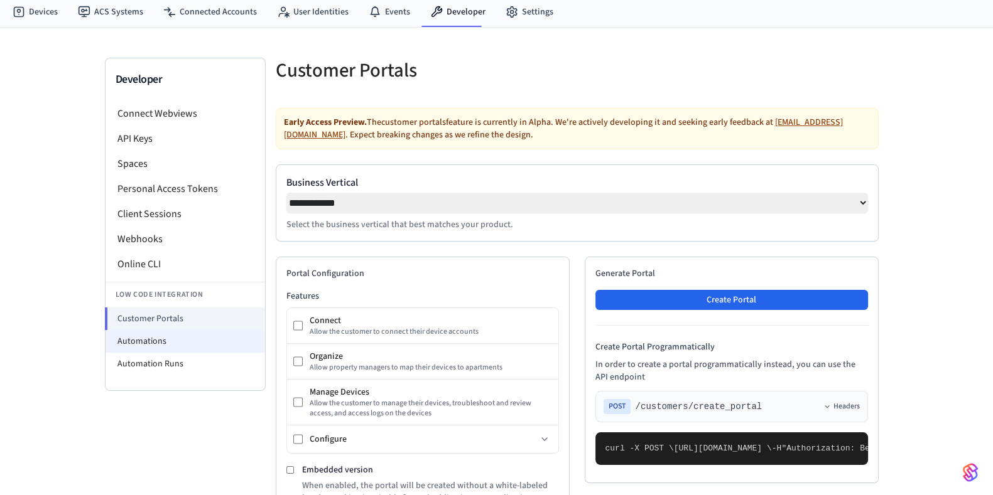
click at [153, 338] on li "Automations" at bounding box center [184, 341] width 159 height 23
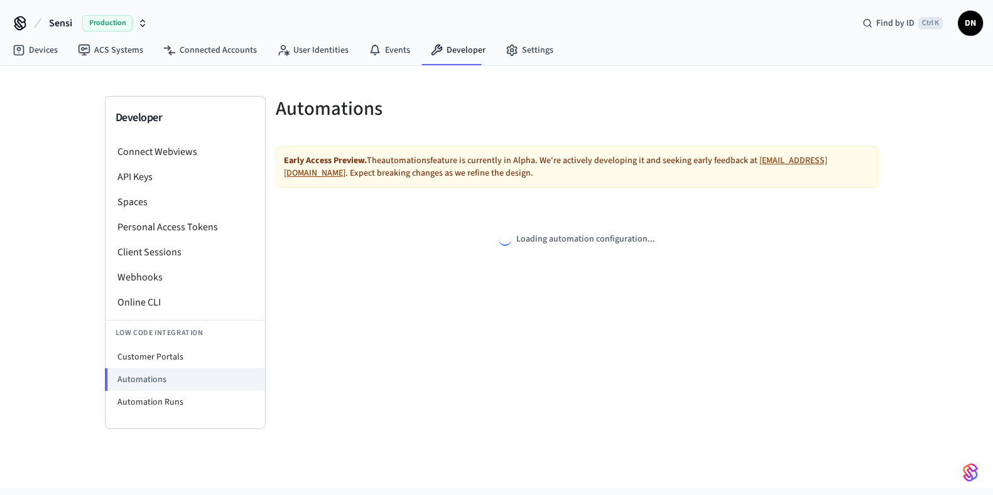
select select "**********"
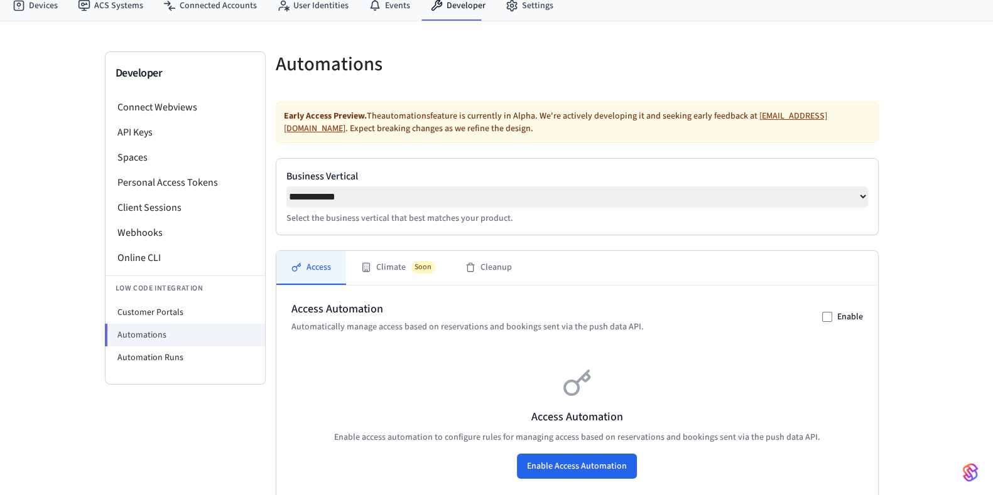
scroll to position [78, 0]
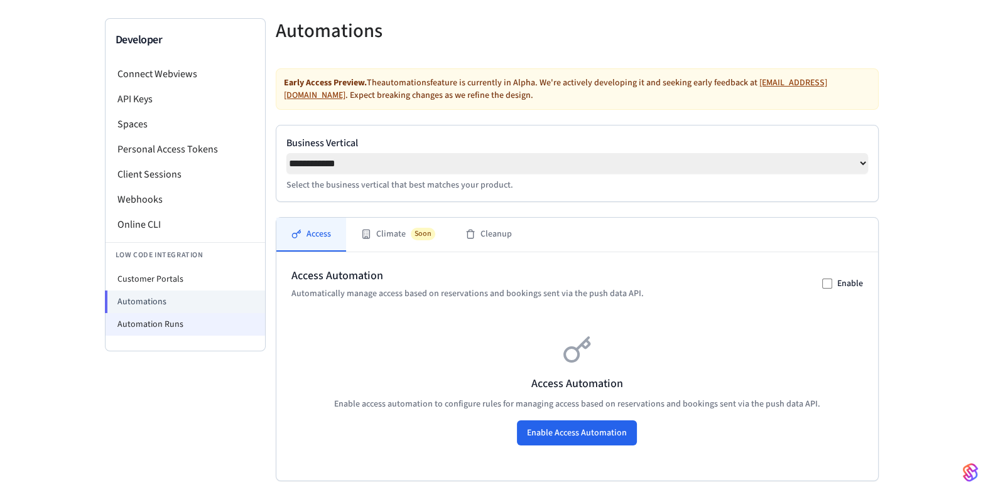
click at [227, 318] on li "Automation Runs" at bounding box center [184, 324] width 159 height 23
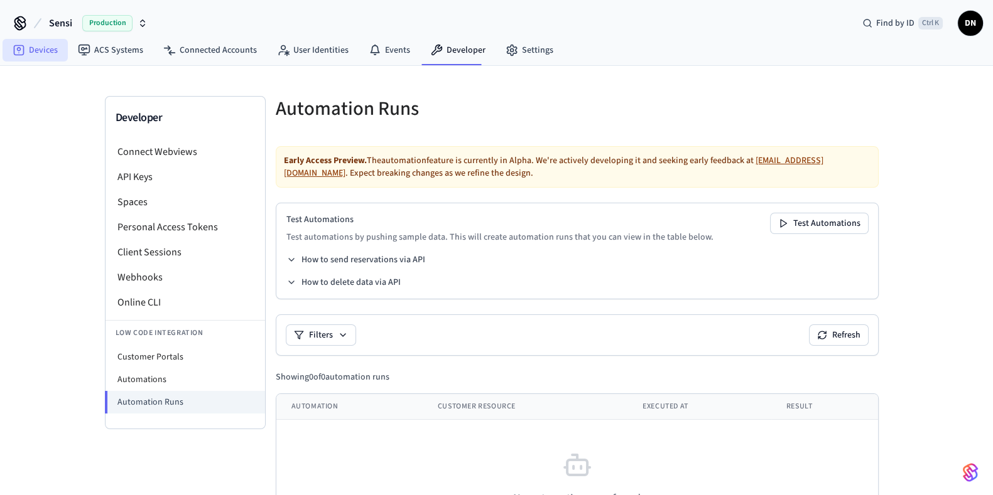
click at [29, 42] on link "Devices" at bounding box center [35, 50] width 65 height 23
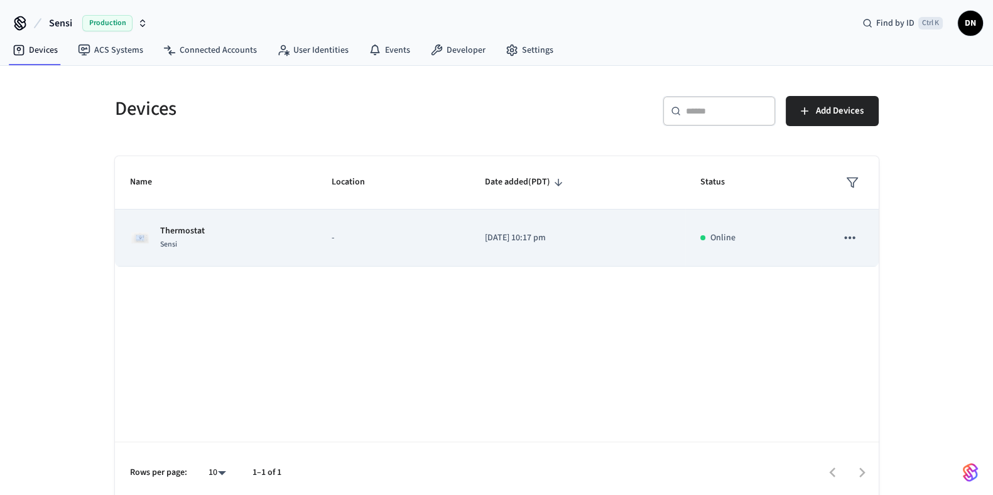
click at [515, 244] on td "[DATE] 10:17 pm" at bounding box center [577, 238] width 215 height 57
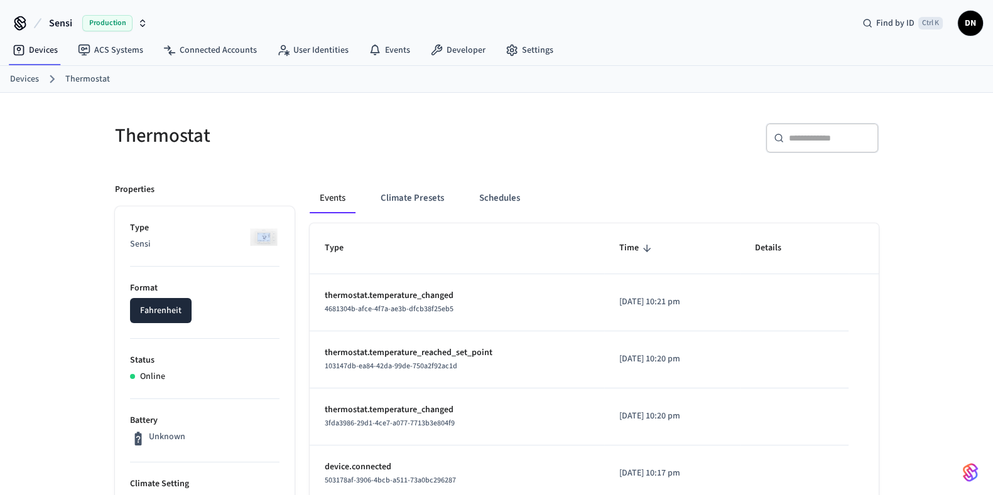
click at [367, 203] on div "Events Climate Presets Schedules" at bounding box center [594, 198] width 569 height 30
click at [380, 203] on button "Climate Presets" at bounding box center [411, 198] width 83 height 30
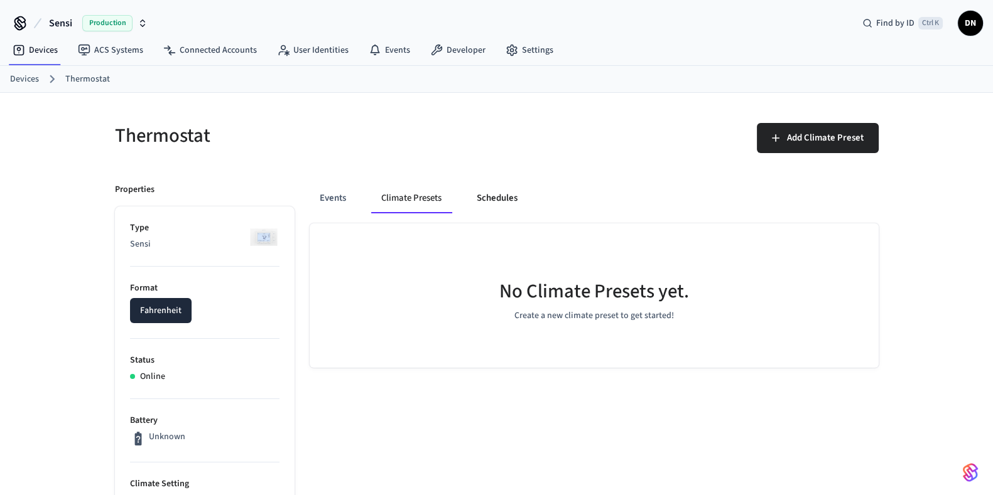
click at [474, 196] on button "Schedules" at bounding box center [496, 198] width 61 height 30
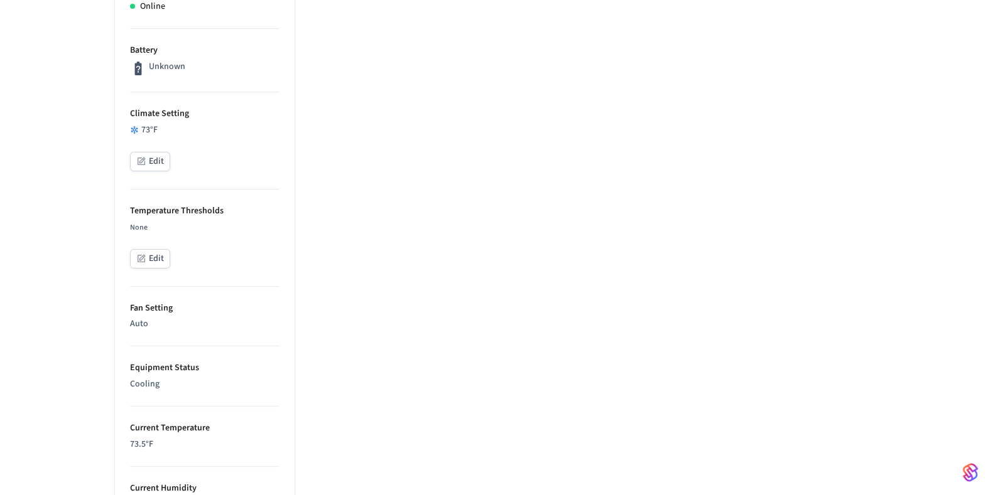
scroll to position [279, 0]
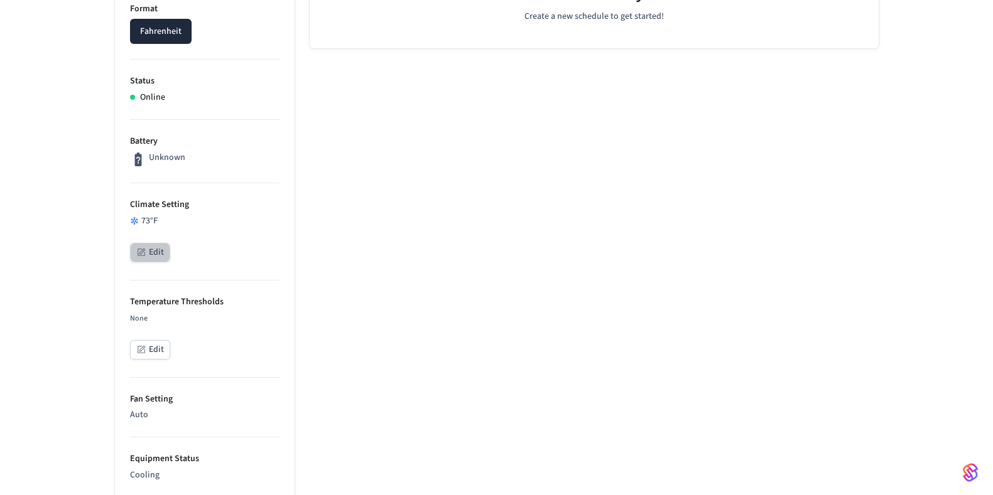
click at [158, 254] on button "Edit" at bounding box center [150, 252] width 40 height 19
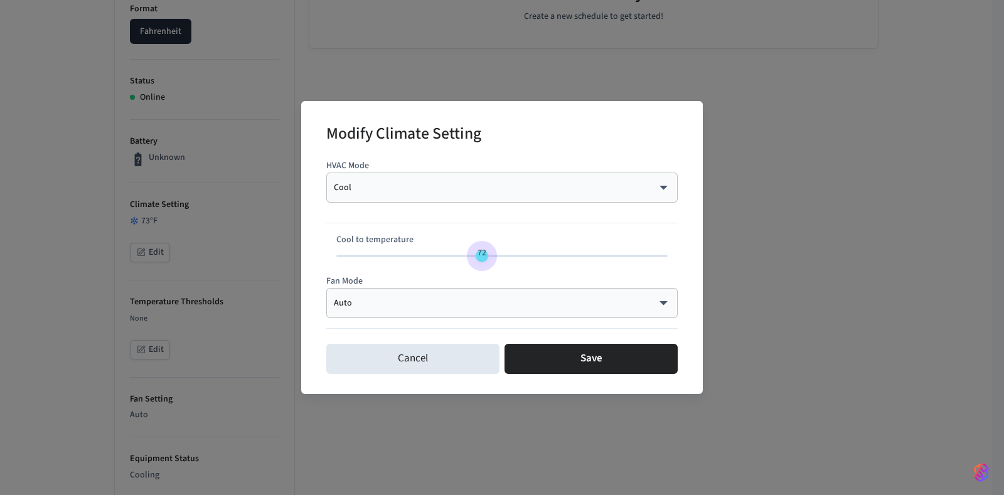
type input "**"
click at [480, 256] on span "72" at bounding box center [482, 253] width 24 height 18
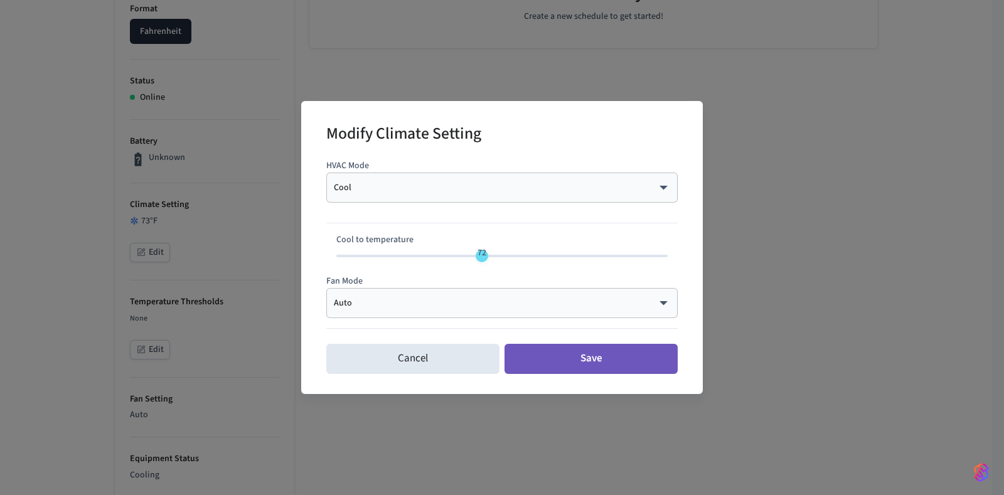
click at [587, 370] on button "Save" at bounding box center [591, 359] width 173 height 30
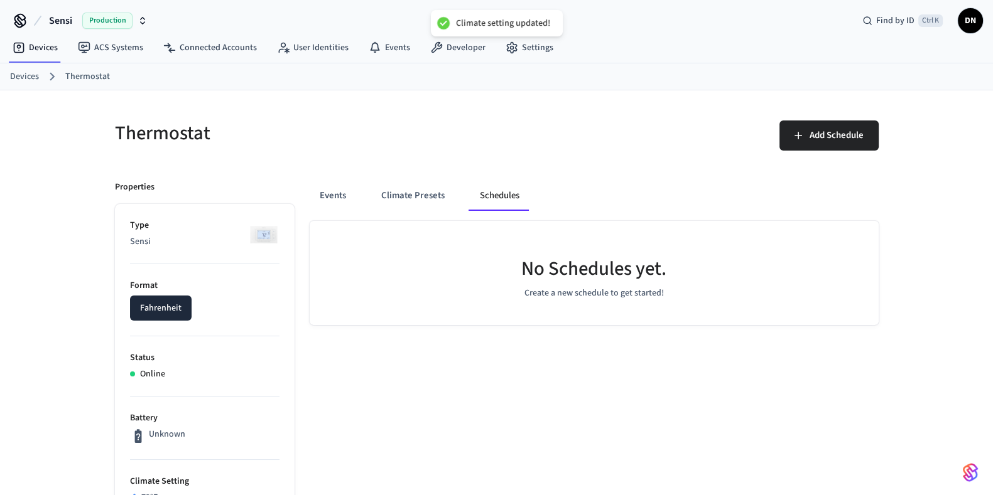
scroll to position [0, 0]
